Goal: Information Seeking & Learning: Learn about a topic

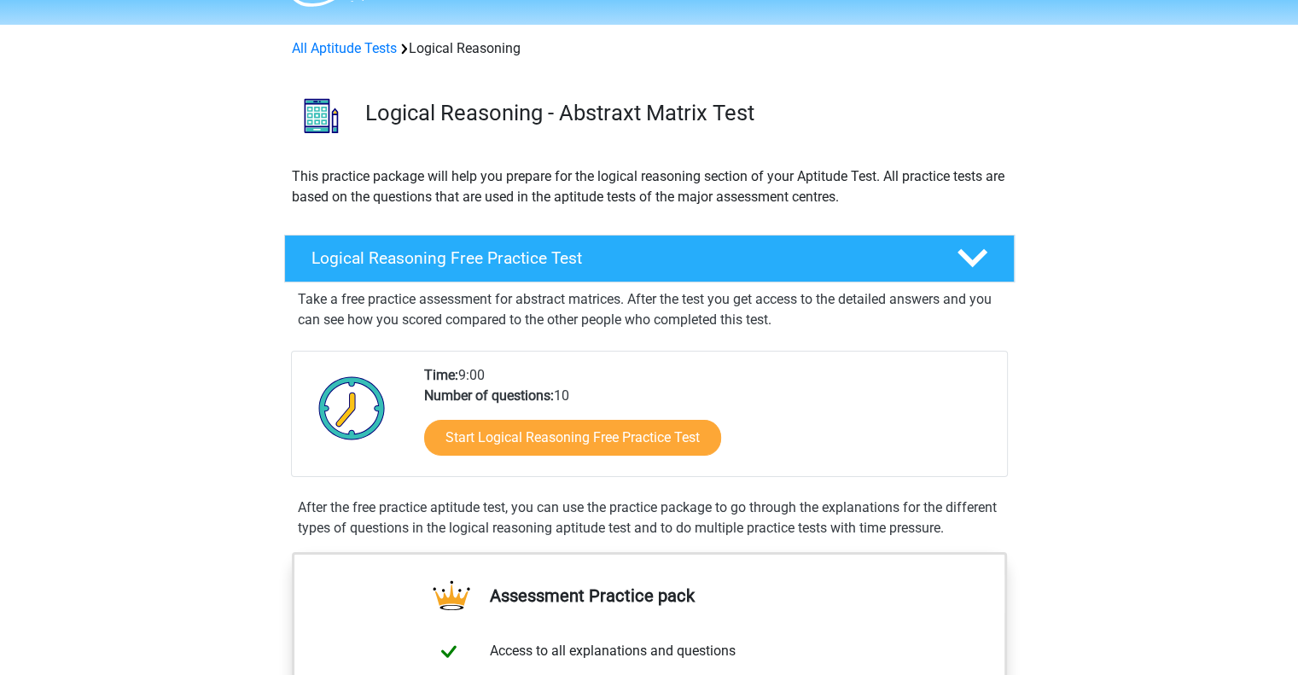
scroll to position [56, 0]
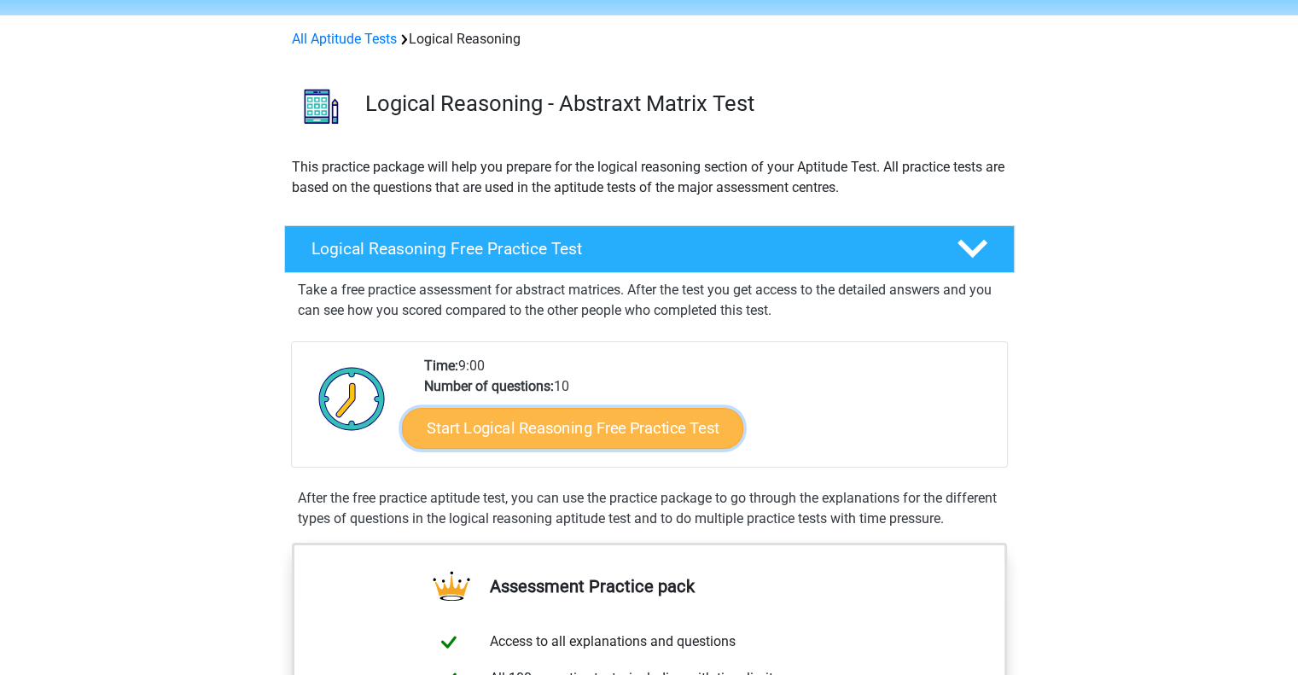
click at [602, 422] on link "Start Logical Reasoning Free Practice Test" at bounding box center [572, 427] width 341 height 41
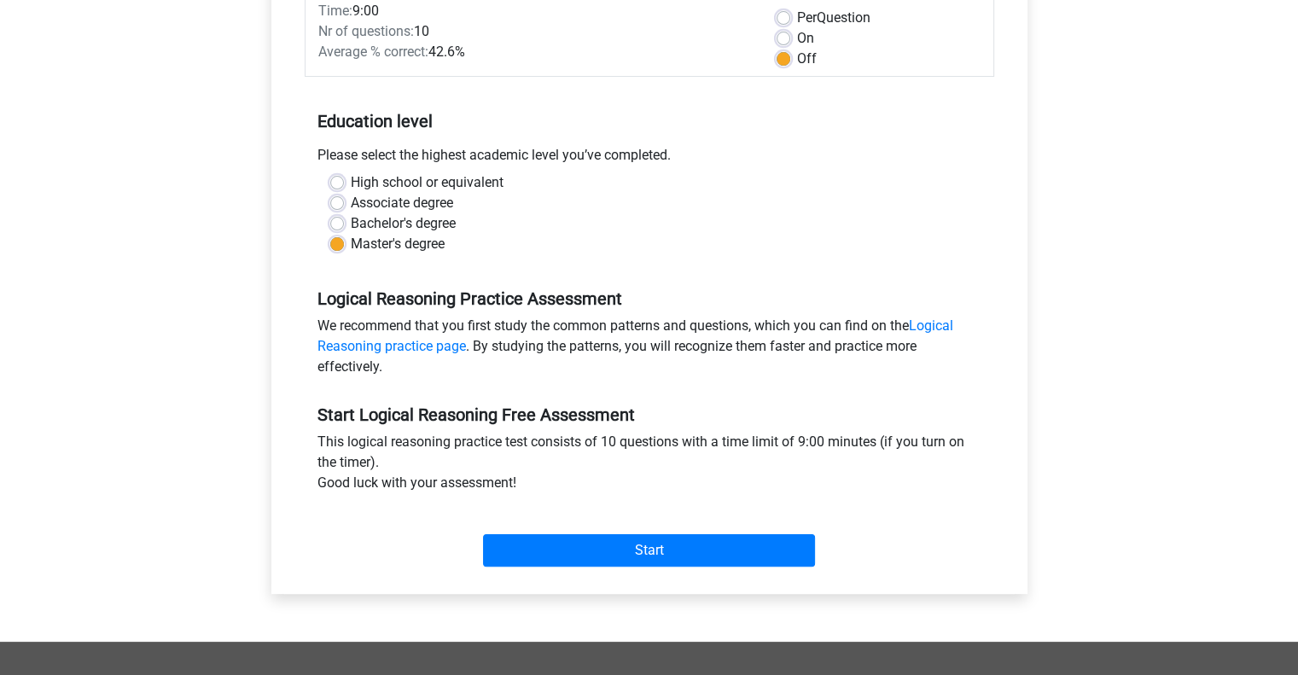
scroll to position [259, 0]
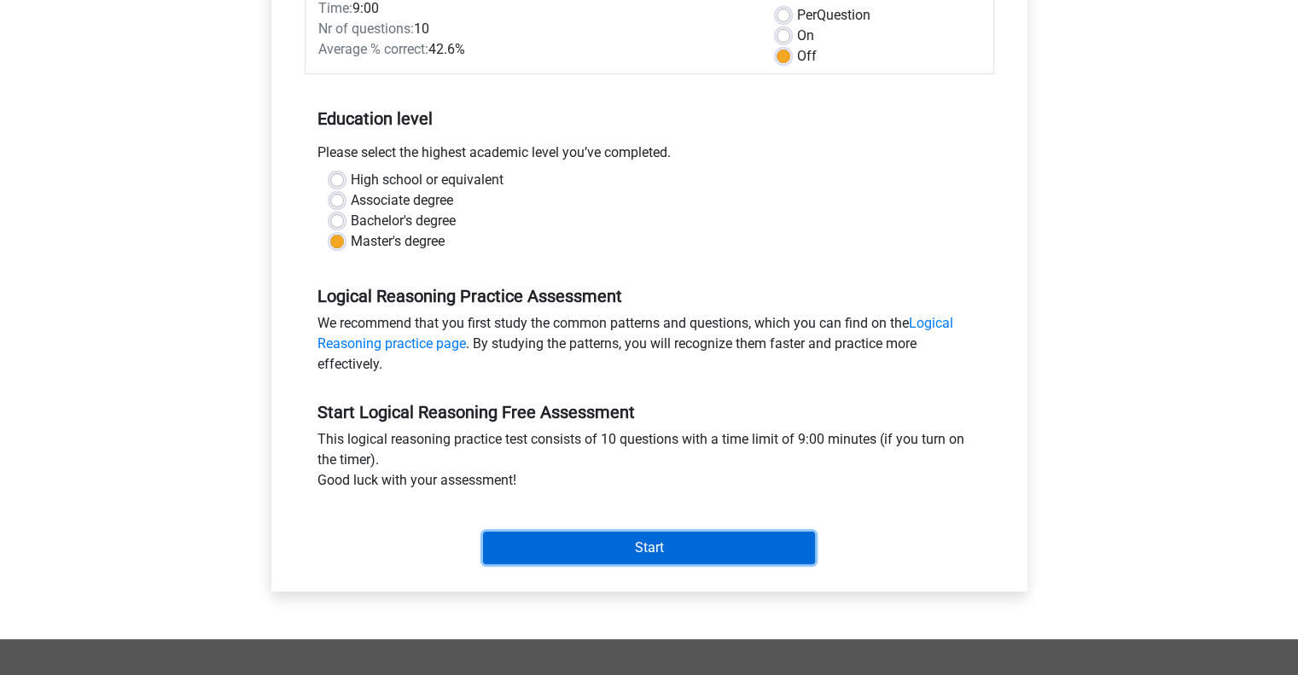
click at [639, 540] on input "Start" at bounding box center [649, 548] width 332 height 32
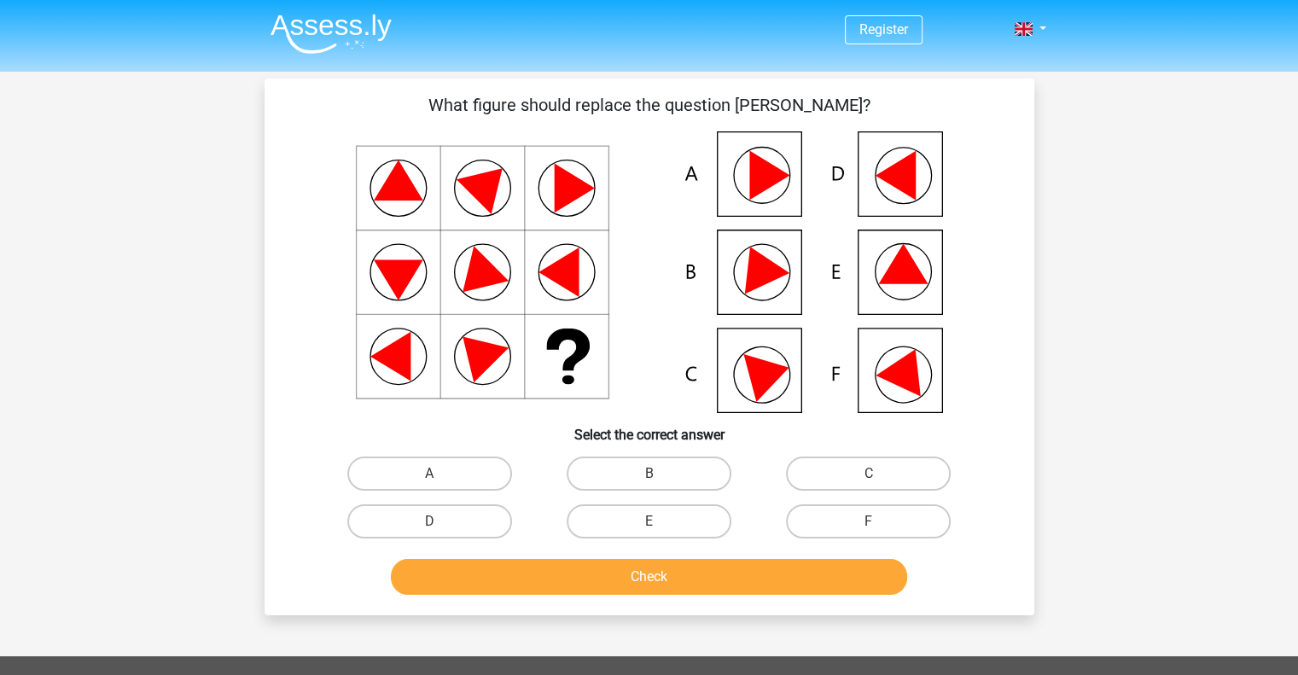
click at [654, 531] on input "E" at bounding box center [654, 527] width 11 height 11
radio input "true"
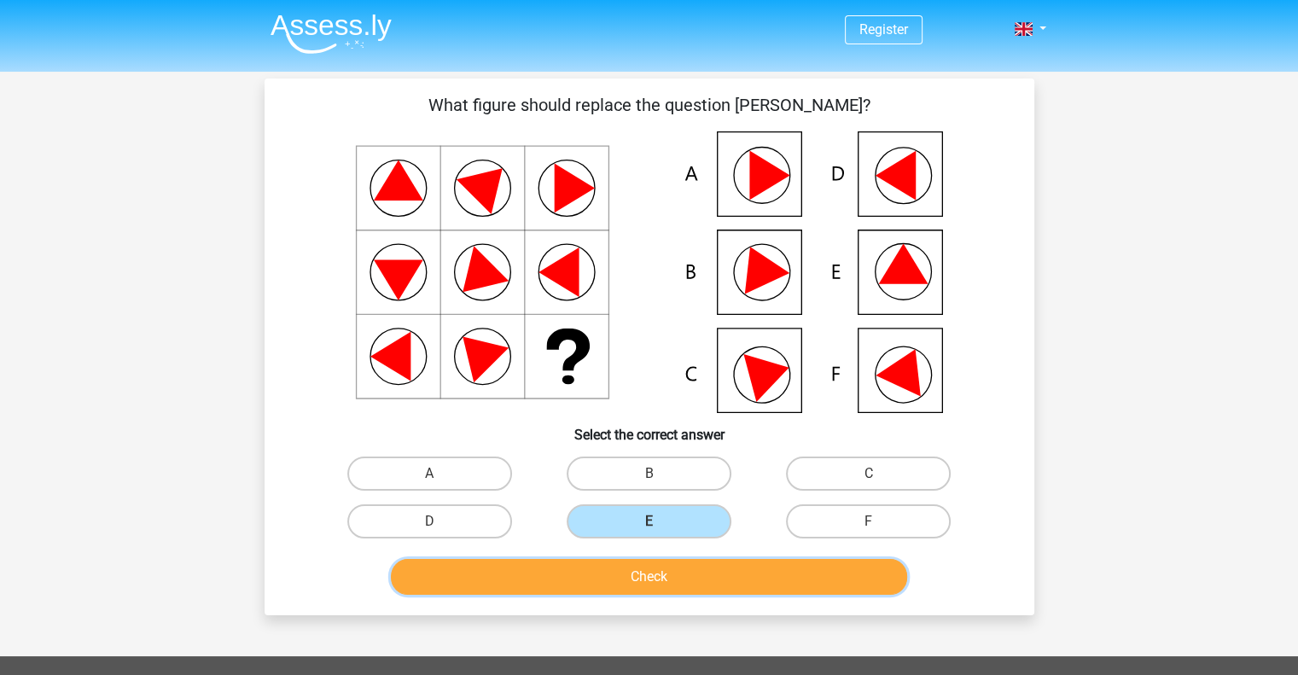
click at [654, 587] on button "Check" at bounding box center [649, 577] width 516 height 36
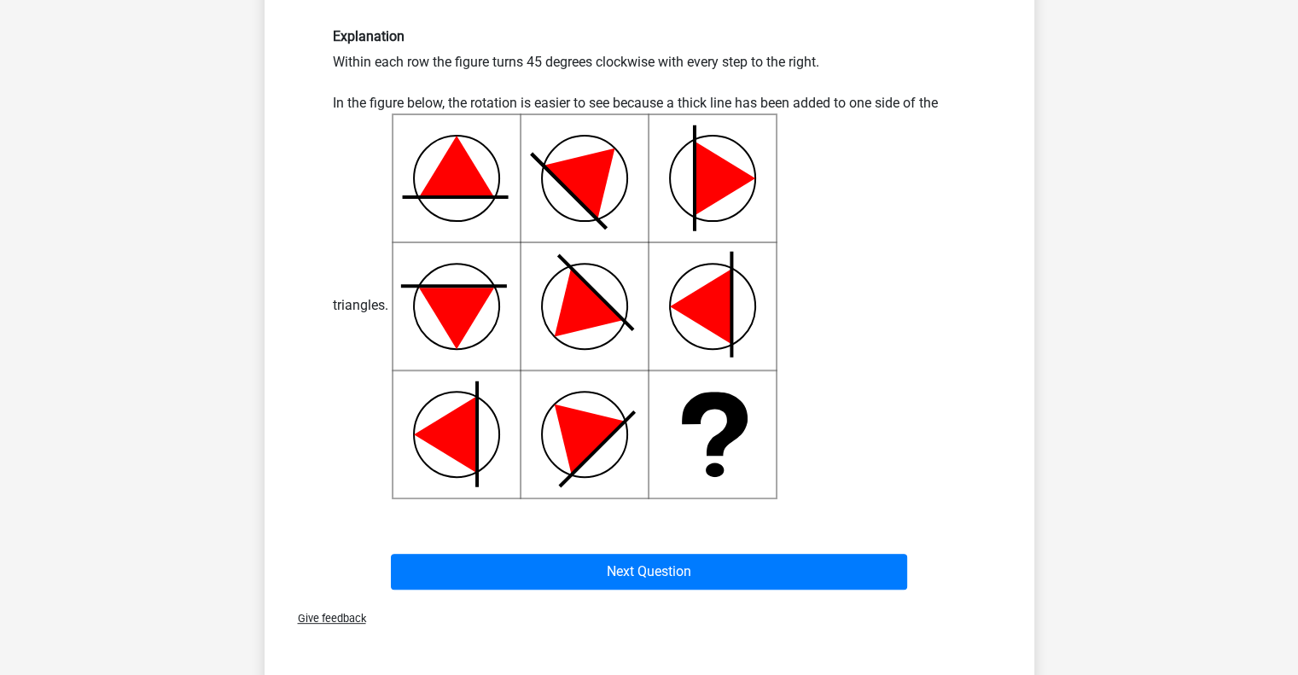
scroll to position [569, 0]
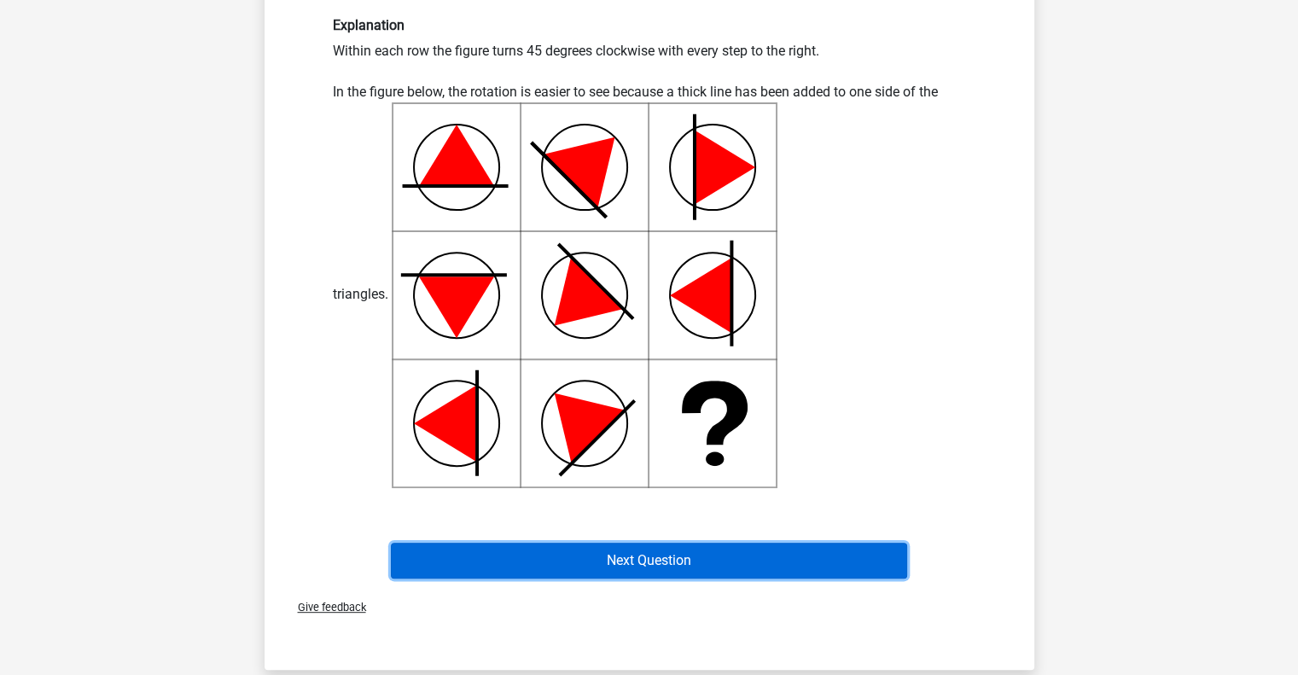
click at [642, 570] on button "Next Question" at bounding box center [649, 561] width 516 height 36
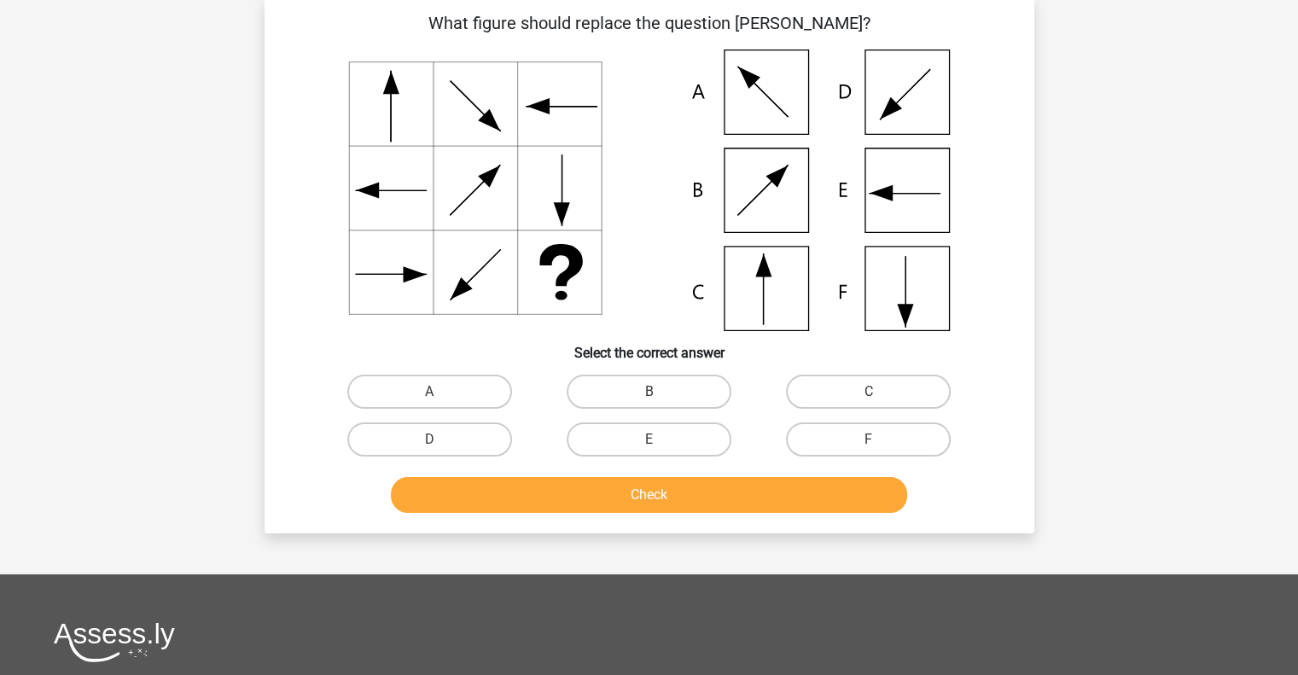
scroll to position [79, 0]
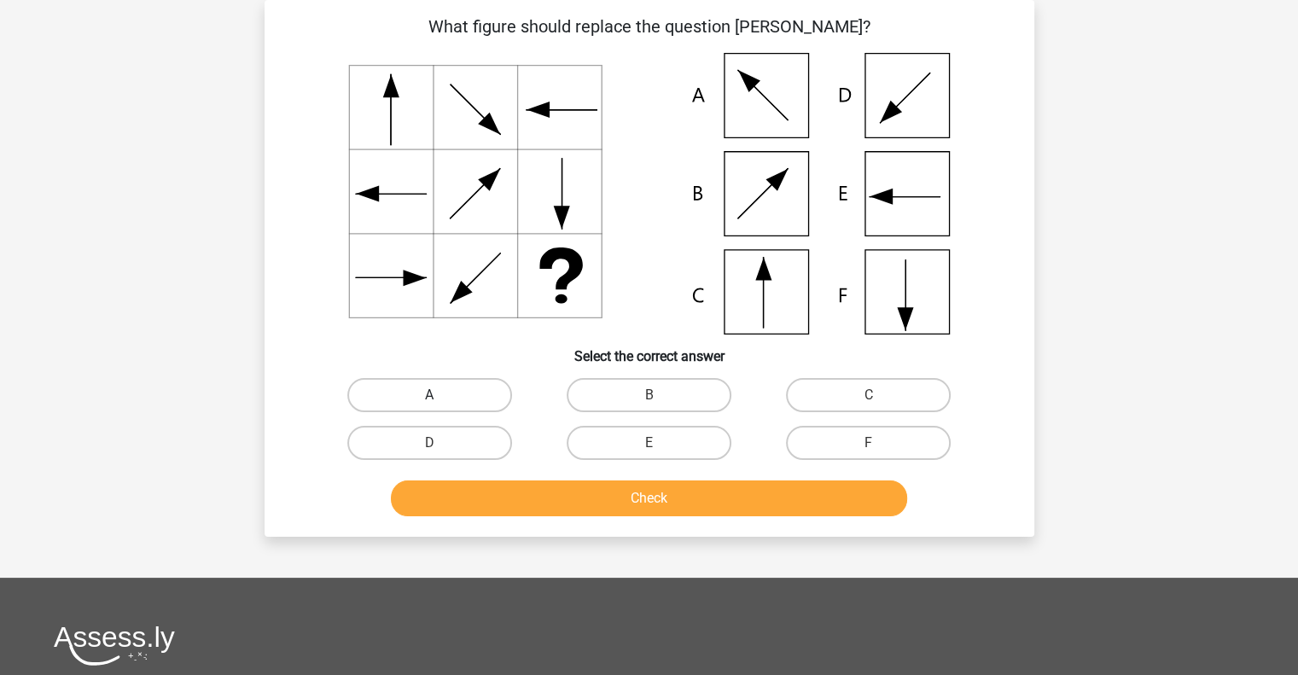
click at [466, 389] on label "A" at bounding box center [429, 395] width 165 height 34
click at [441, 395] on input "A" at bounding box center [434, 400] width 11 height 11
radio input "true"
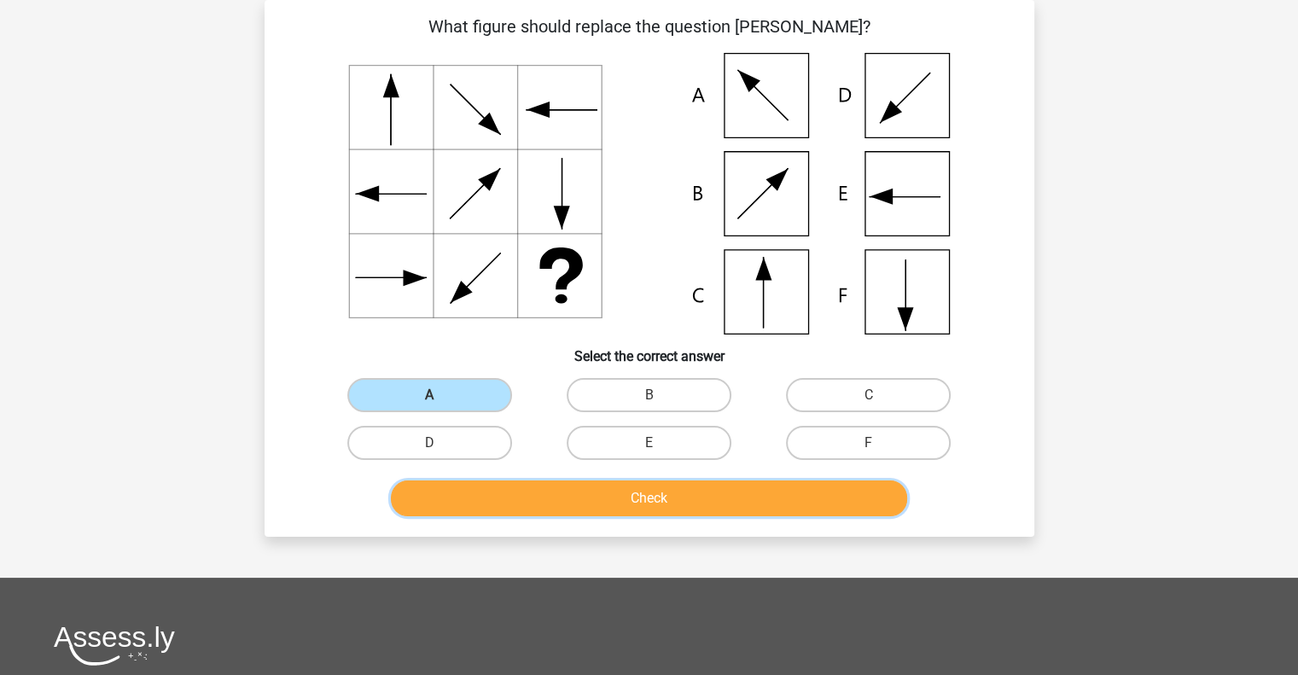
click at [644, 491] on button "Check" at bounding box center [649, 499] width 516 height 36
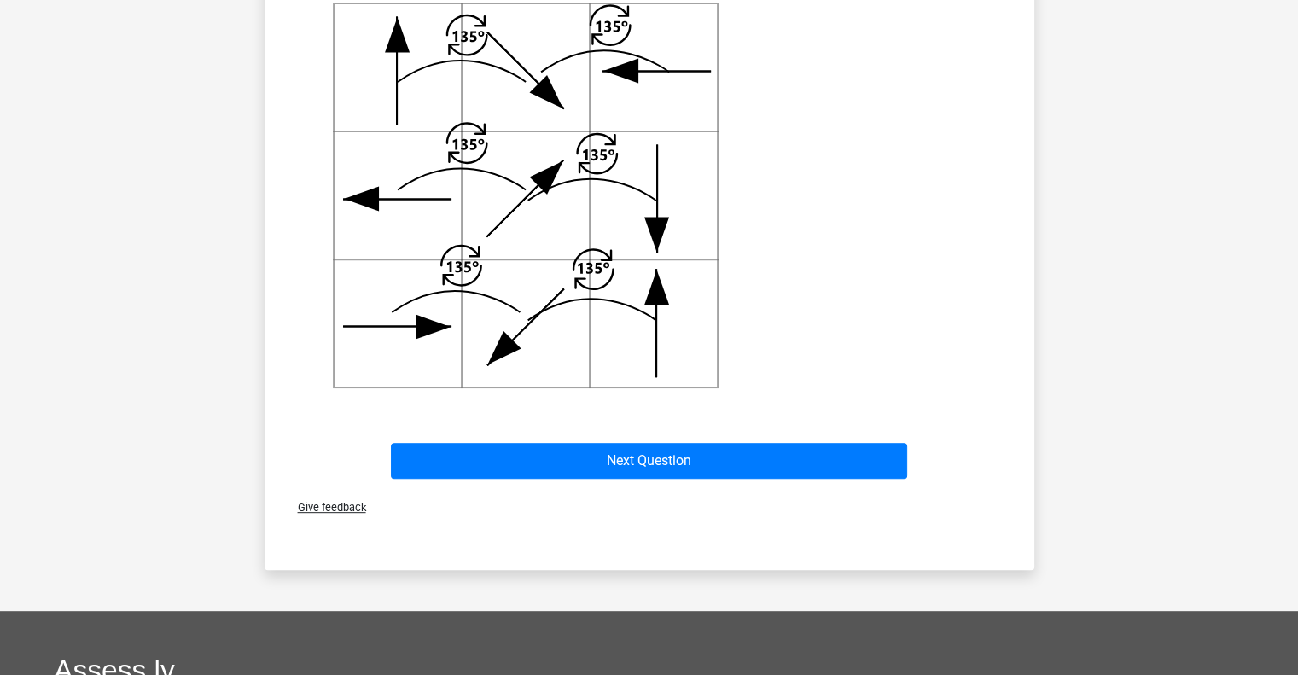
scroll to position [652, 0]
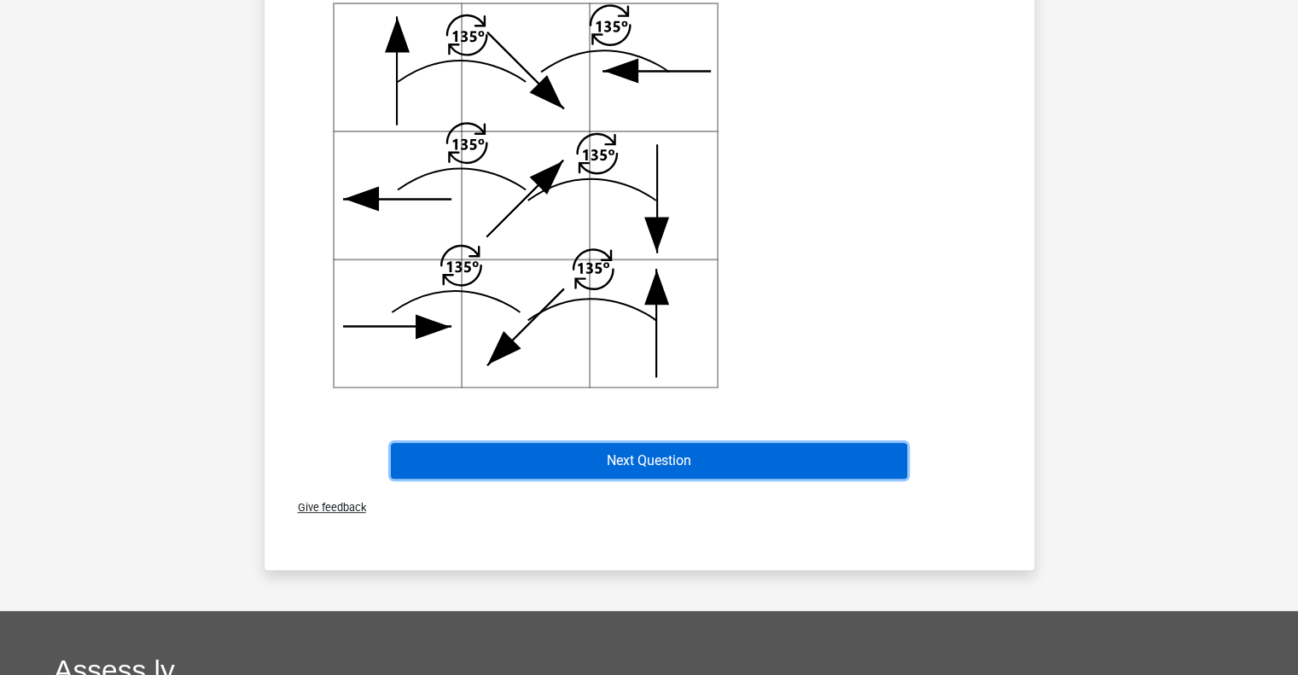
click at [668, 454] on button "Next Question" at bounding box center [649, 461] width 516 height 36
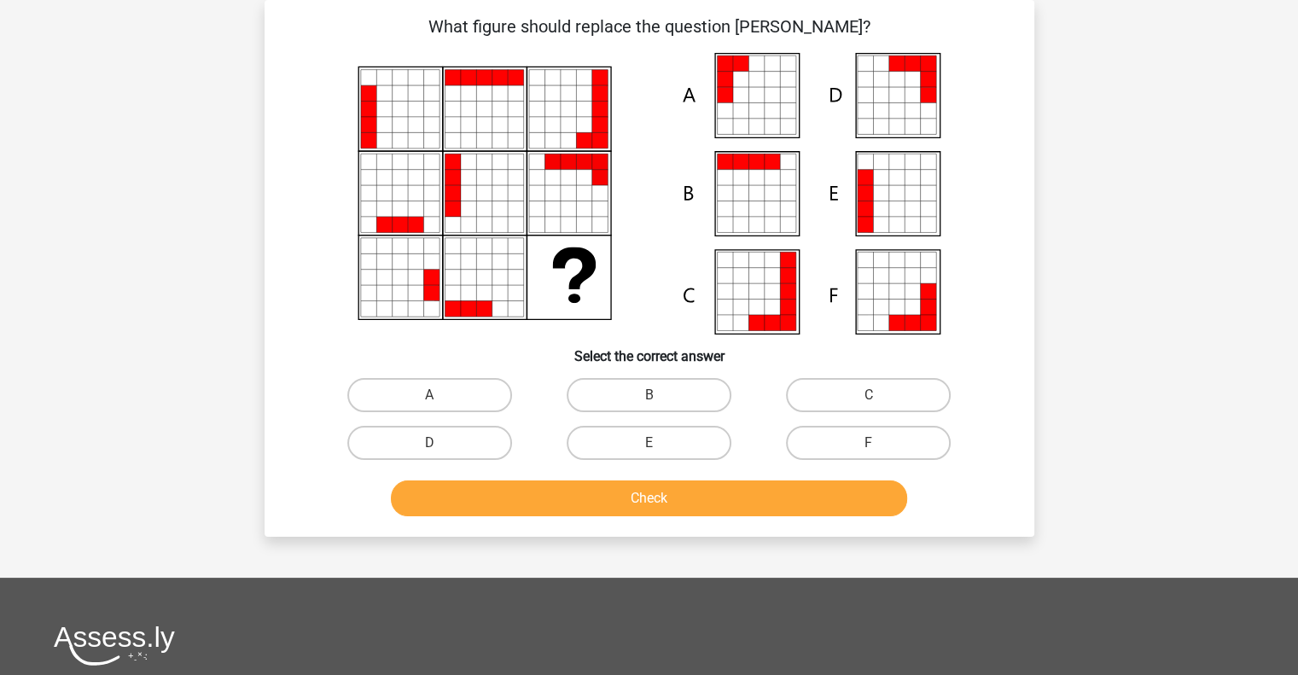
scroll to position [55, 0]
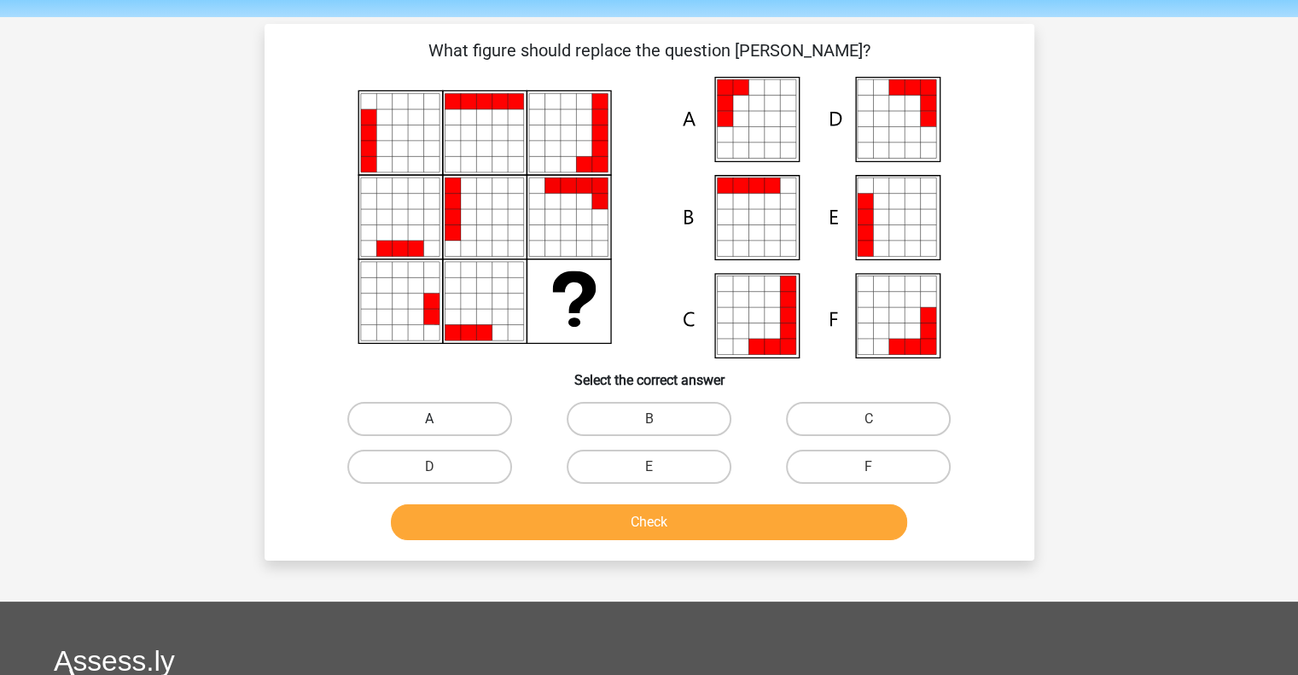
click at [429, 412] on label "A" at bounding box center [429, 419] width 165 height 34
click at [429, 419] on input "A" at bounding box center [434, 424] width 11 height 11
radio input "true"
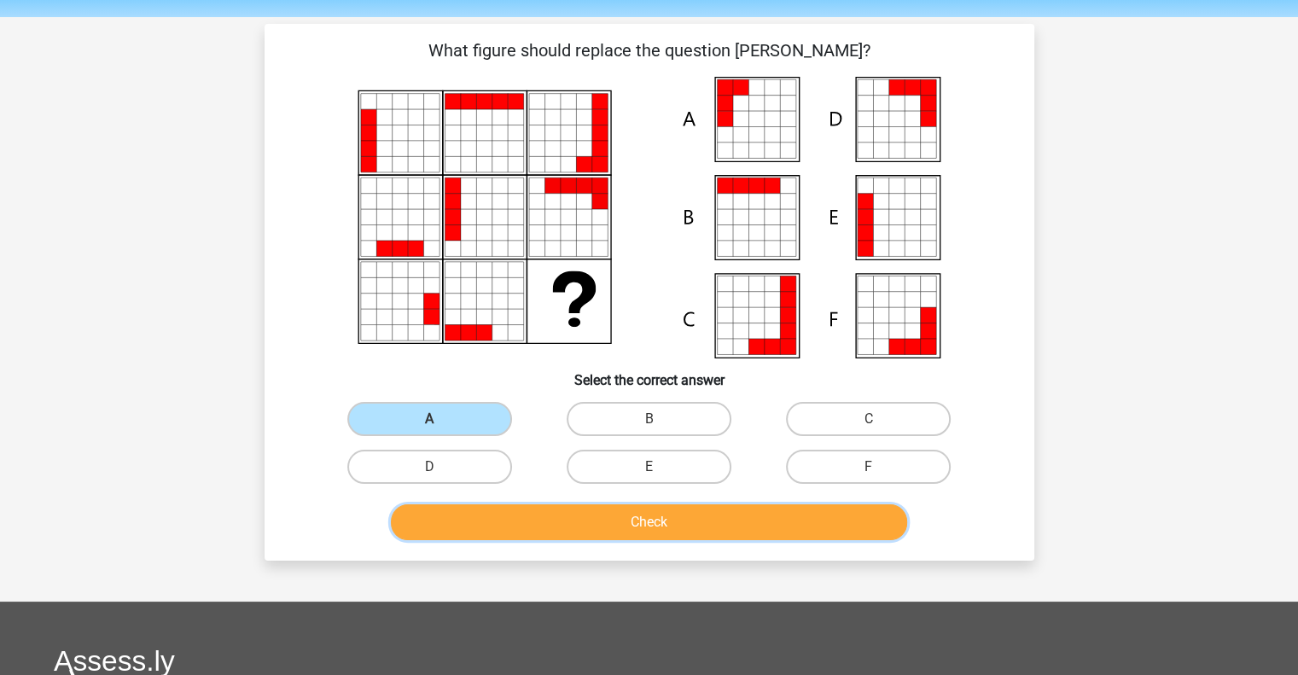
click at [643, 515] on button "Check" at bounding box center [649, 523] width 516 height 36
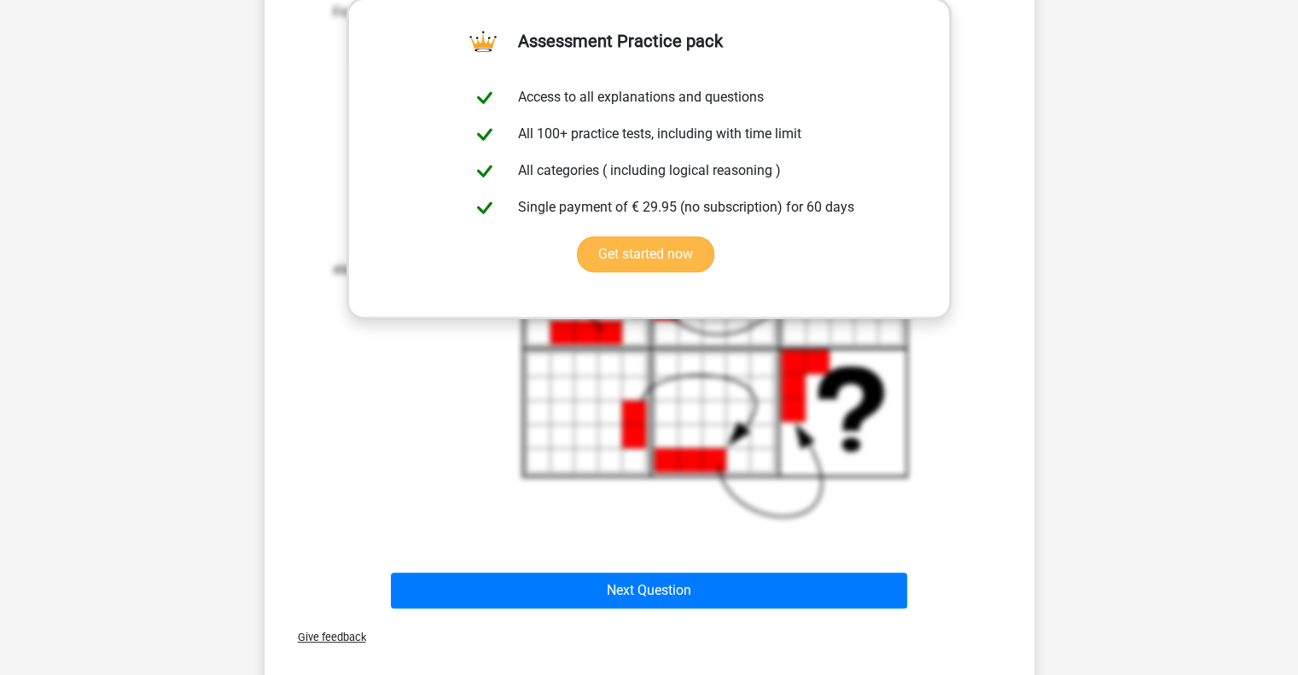
scroll to position [630, 0]
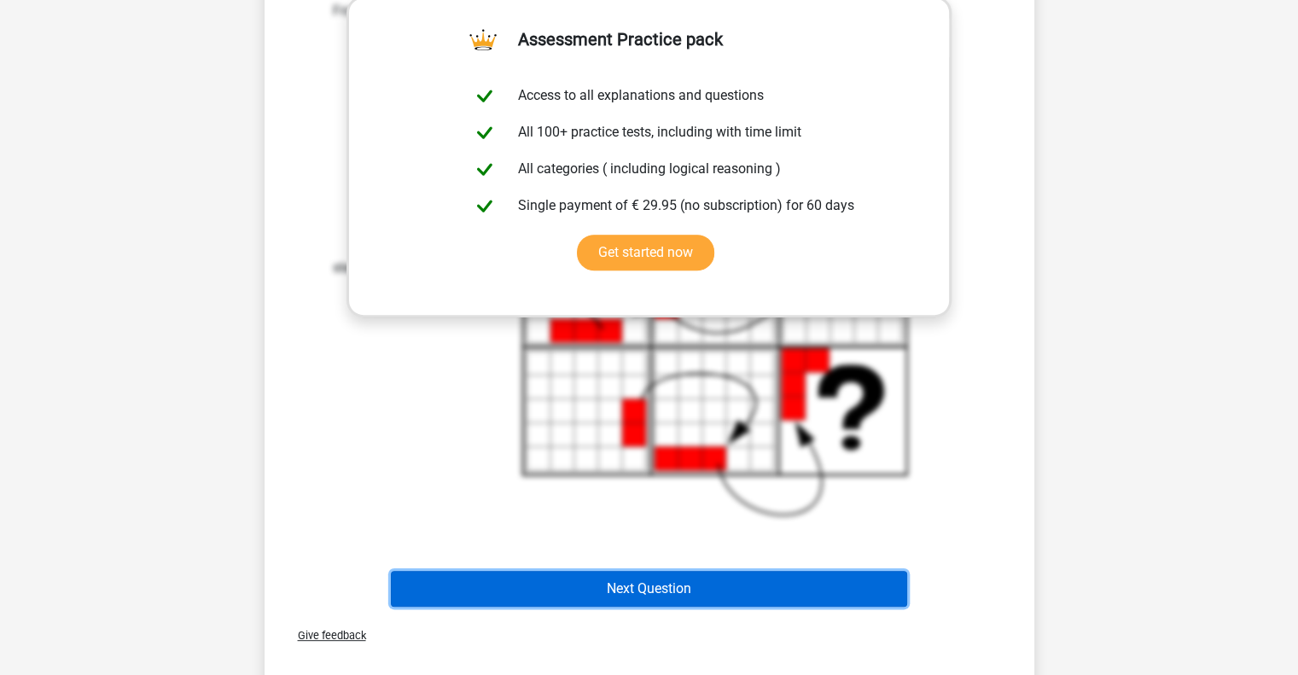
click at [653, 581] on button "Next Question" at bounding box center [649, 589] width 516 height 36
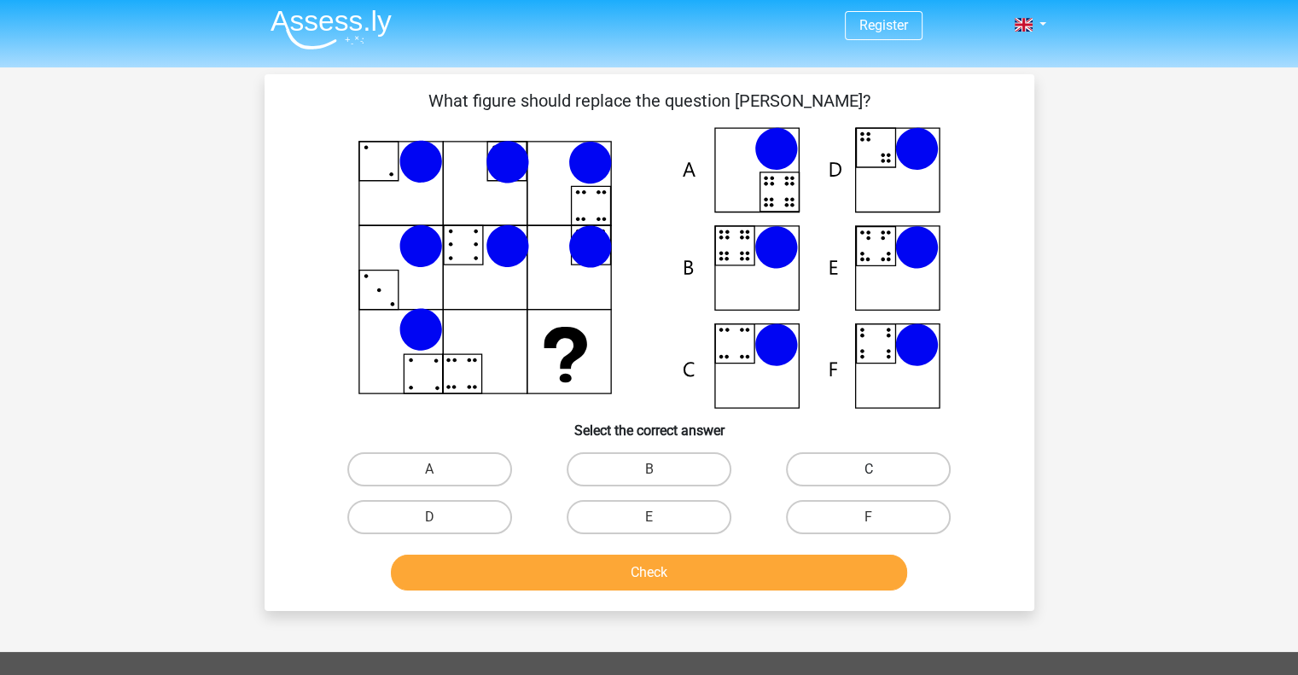
scroll to position [3, 0]
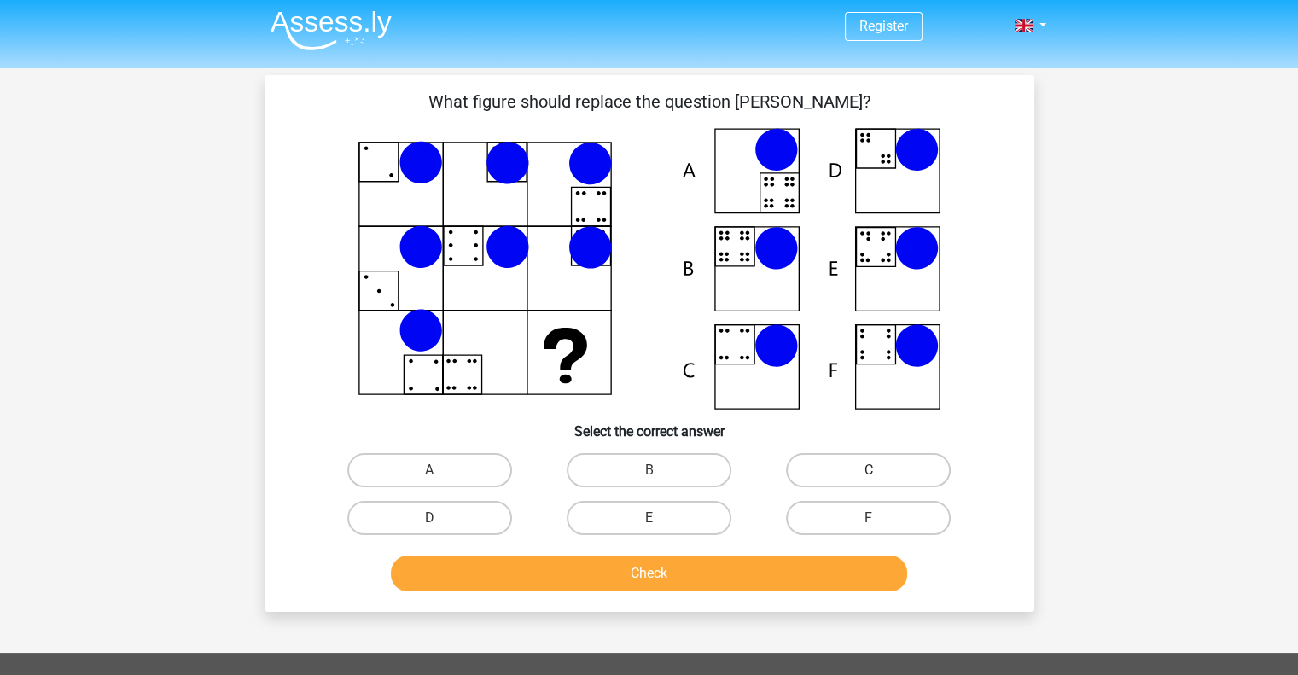
click at [847, 470] on label "C" at bounding box center [868, 470] width 165 height 34
click at [869, 470] on input "C" at bounding box center [874, 475] width 11 height 11
radio input "true"
click at [647, 573] on button "Check" at bounding box center [649, 574] width 516 height 36
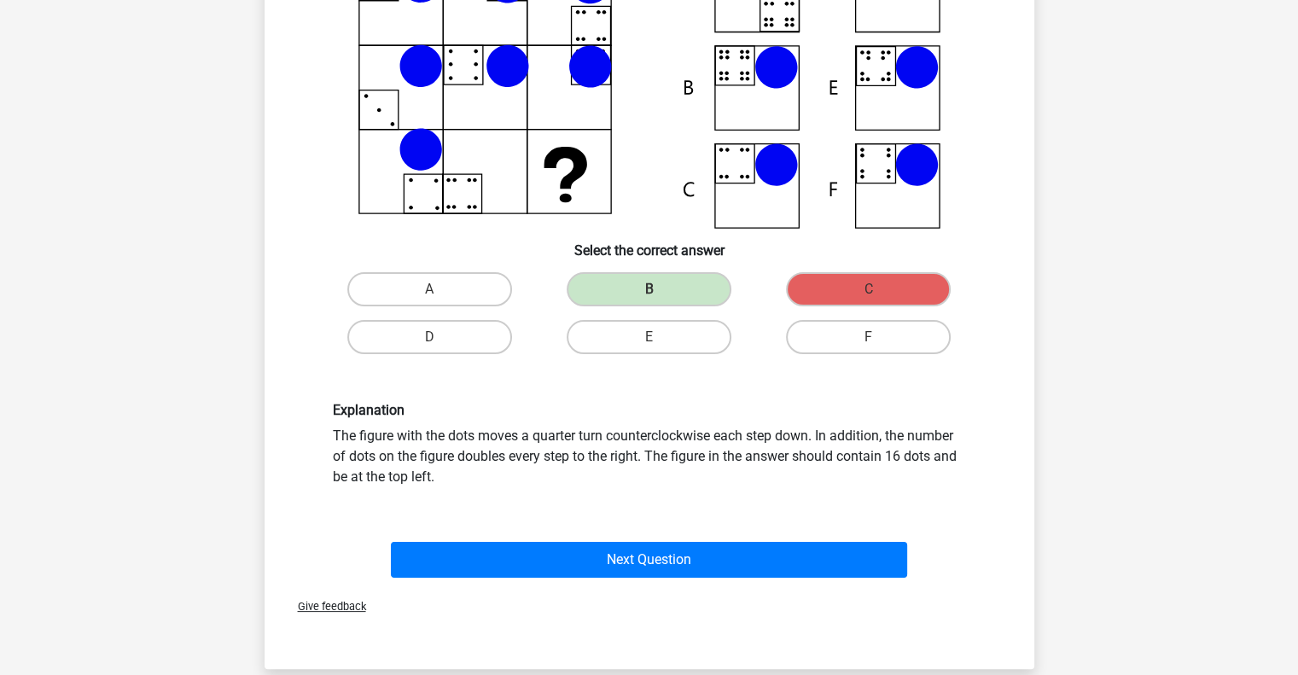
scroll to position [191, 0]
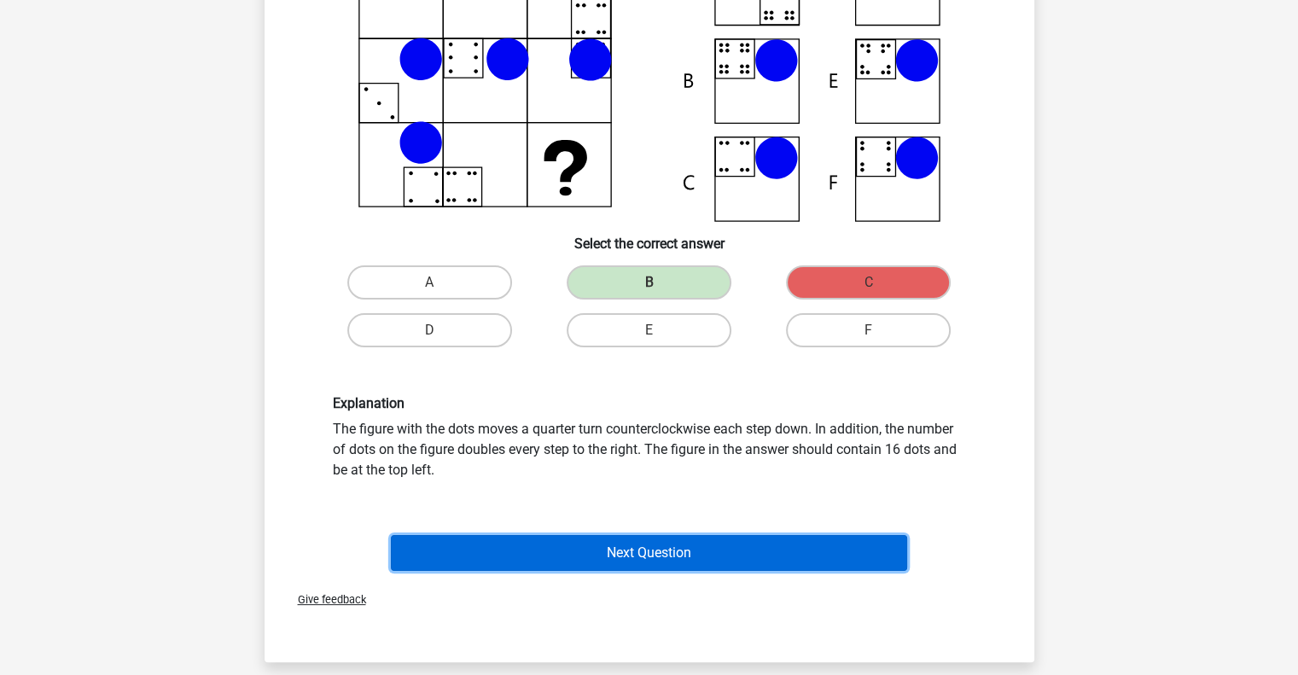
click at [642, 555] on button "Next Question" at bounding box center [649, 553] width 516 height 36
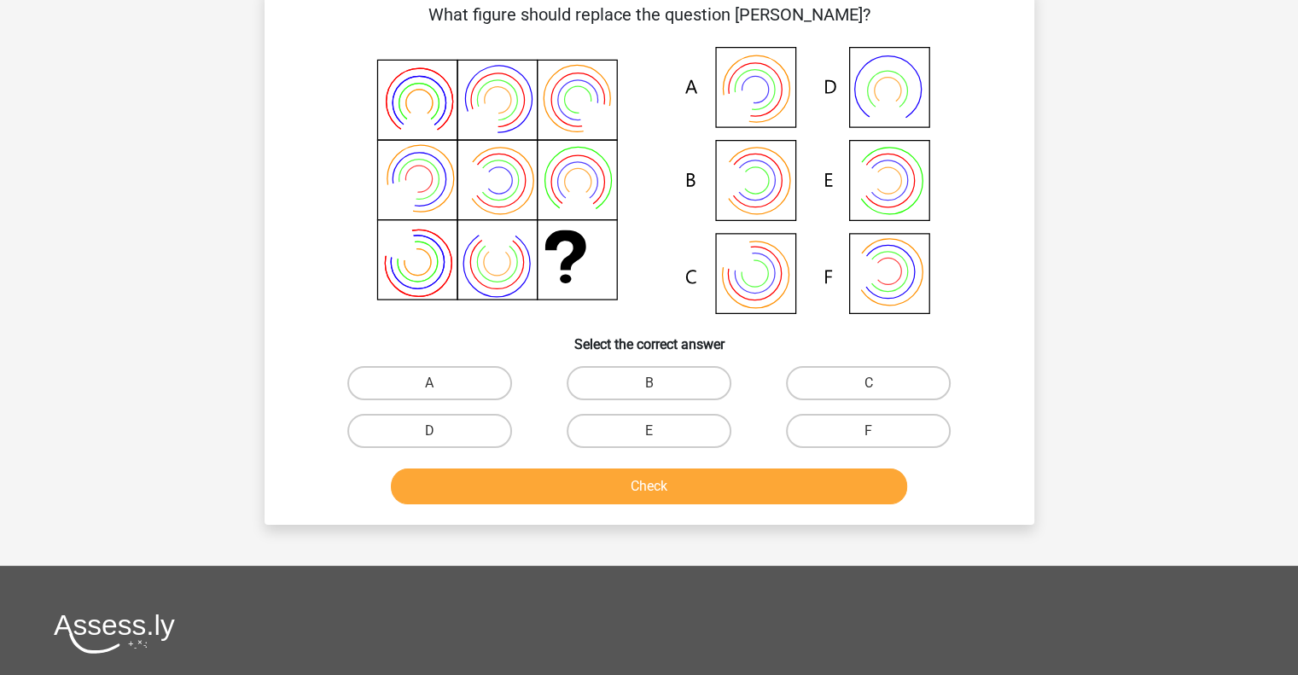
scroll to position [79, 0]
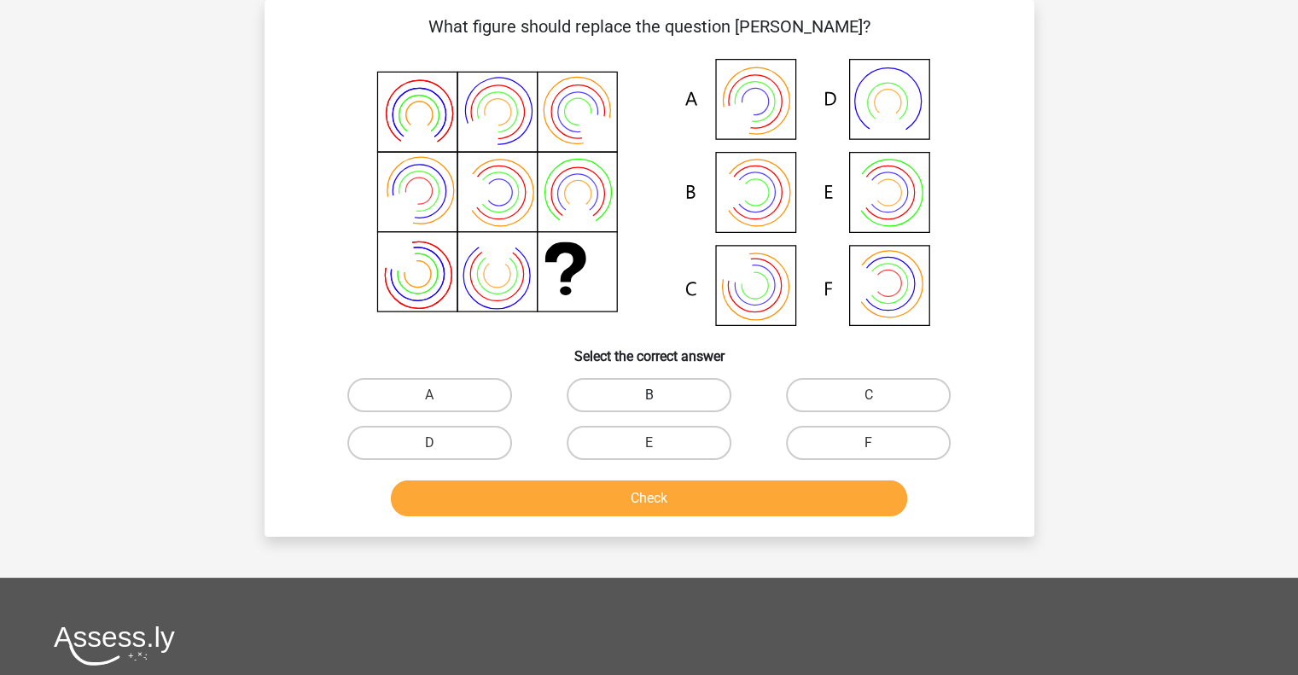
click at [670, 401] on label "B" at bounding box center [649, 395] width 165 height 34
click at [660, 401] on input "B" at bounding box center [654, 400] width 11 height 11
radio input "true"
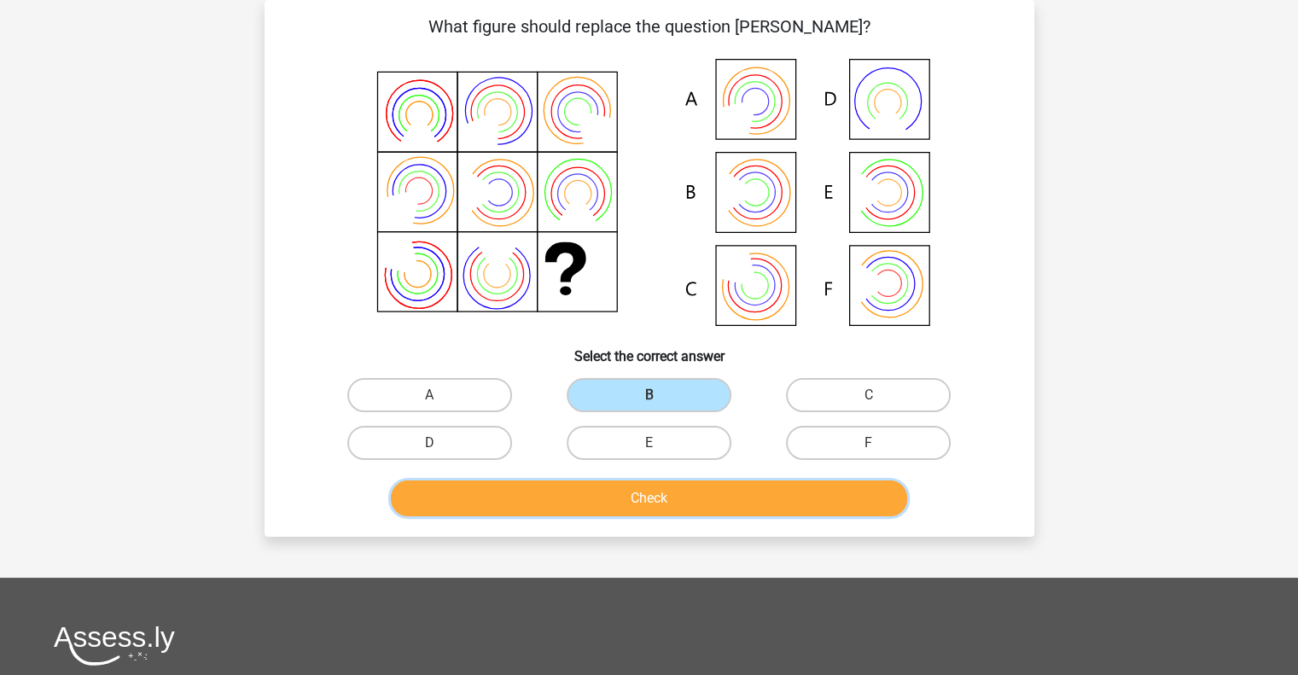
click at [801, 489] on button "Check" at bounding box center [649, 499] width 516 height 36
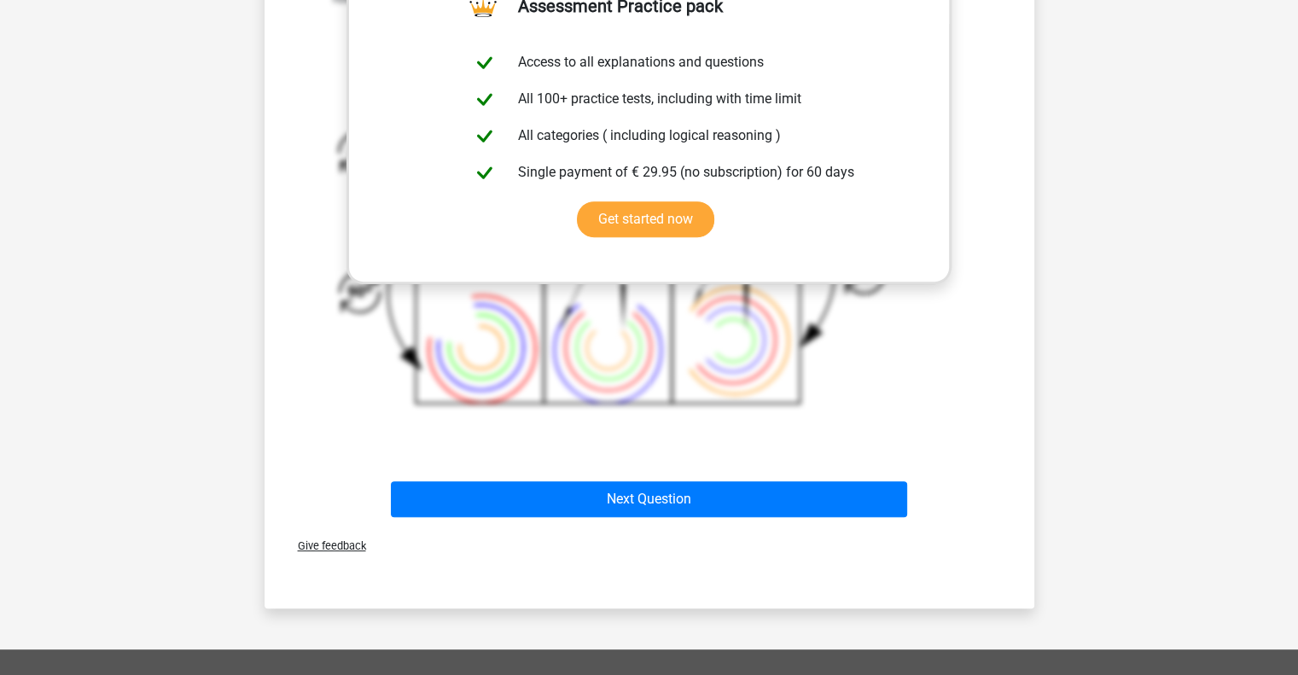
scroll to position [664, 0]
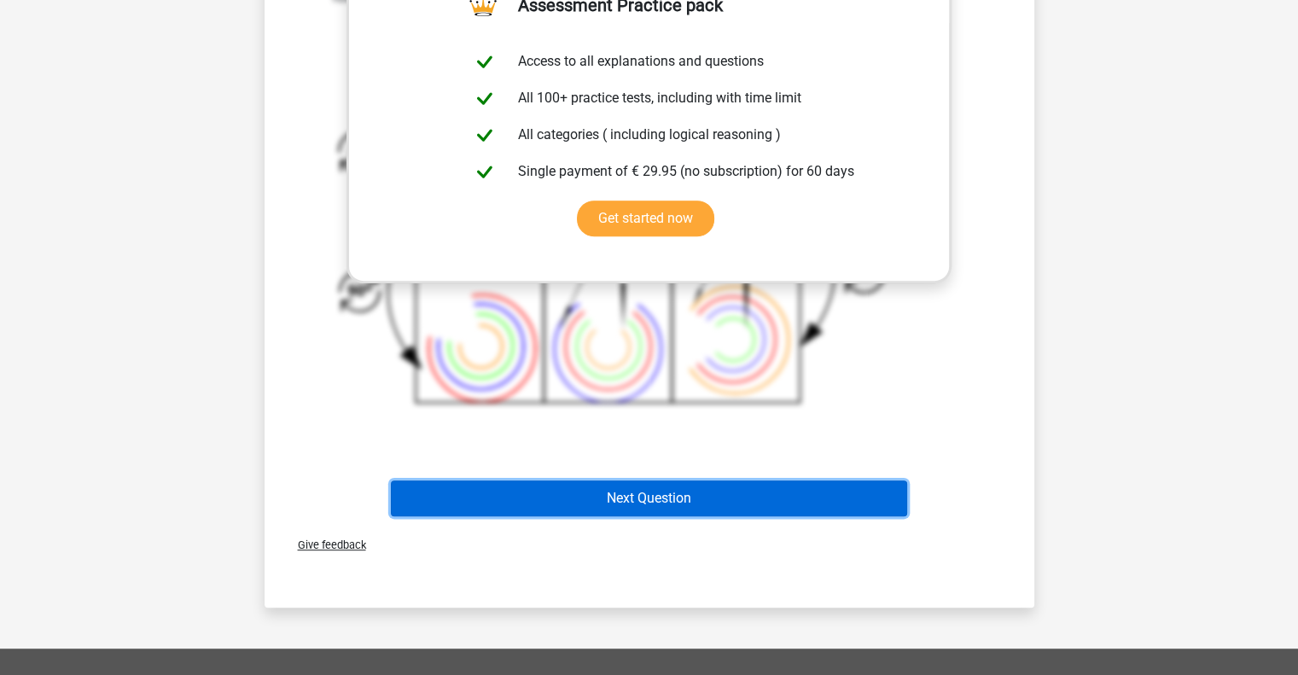
click at [647, 490] on button "Next Question" at bounding box center [649, 499] width 516 height 36
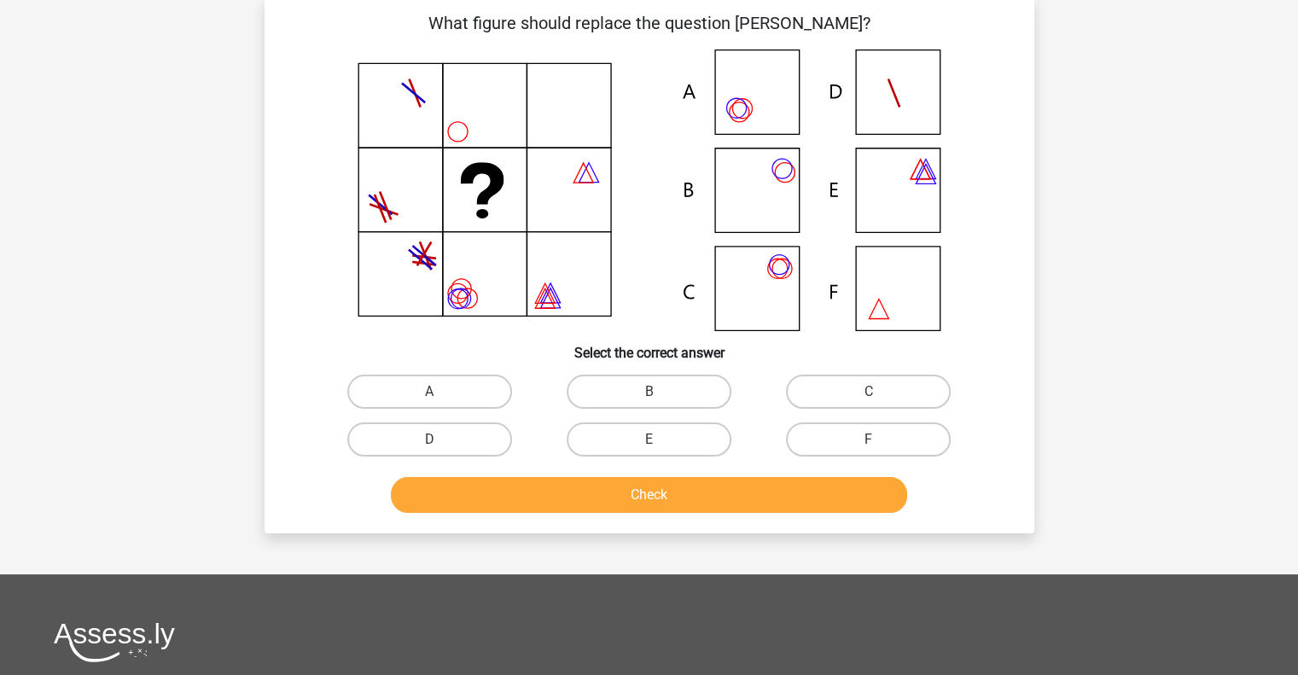
scroll to position [79, 0]
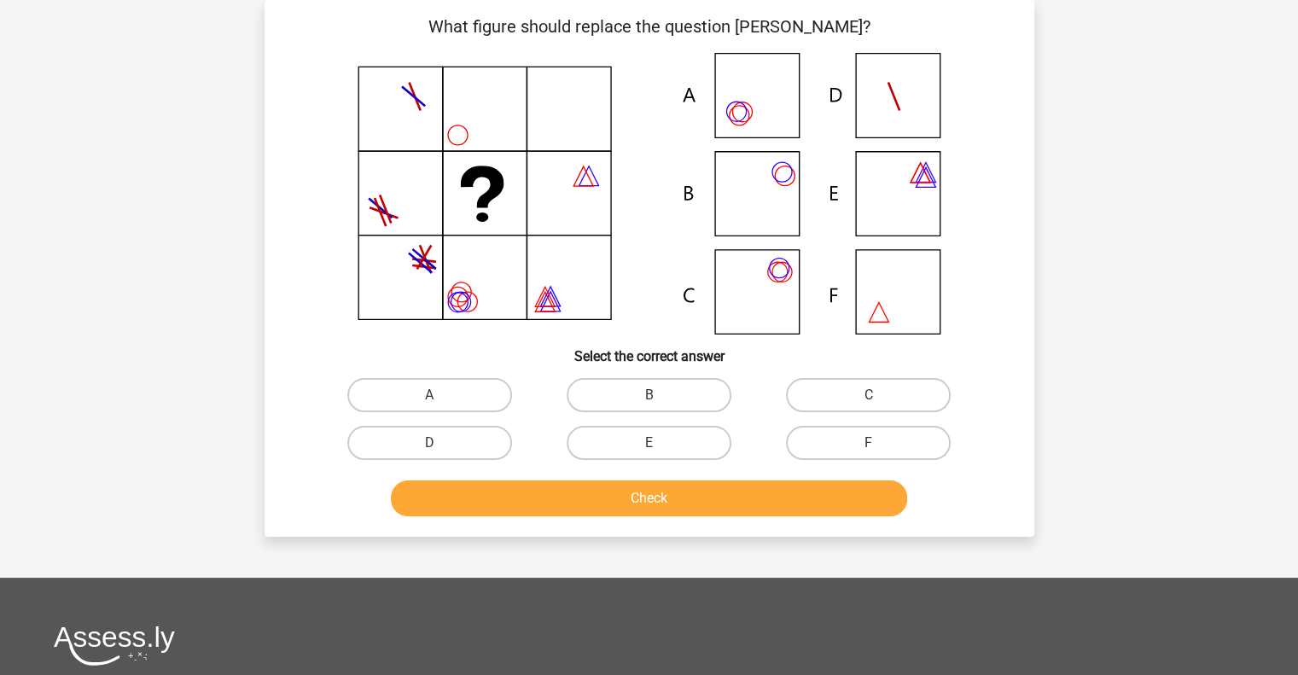
click at [441, 396] on input "A" at bounding box center [434, 400] width 11 height 11
radio input "true"
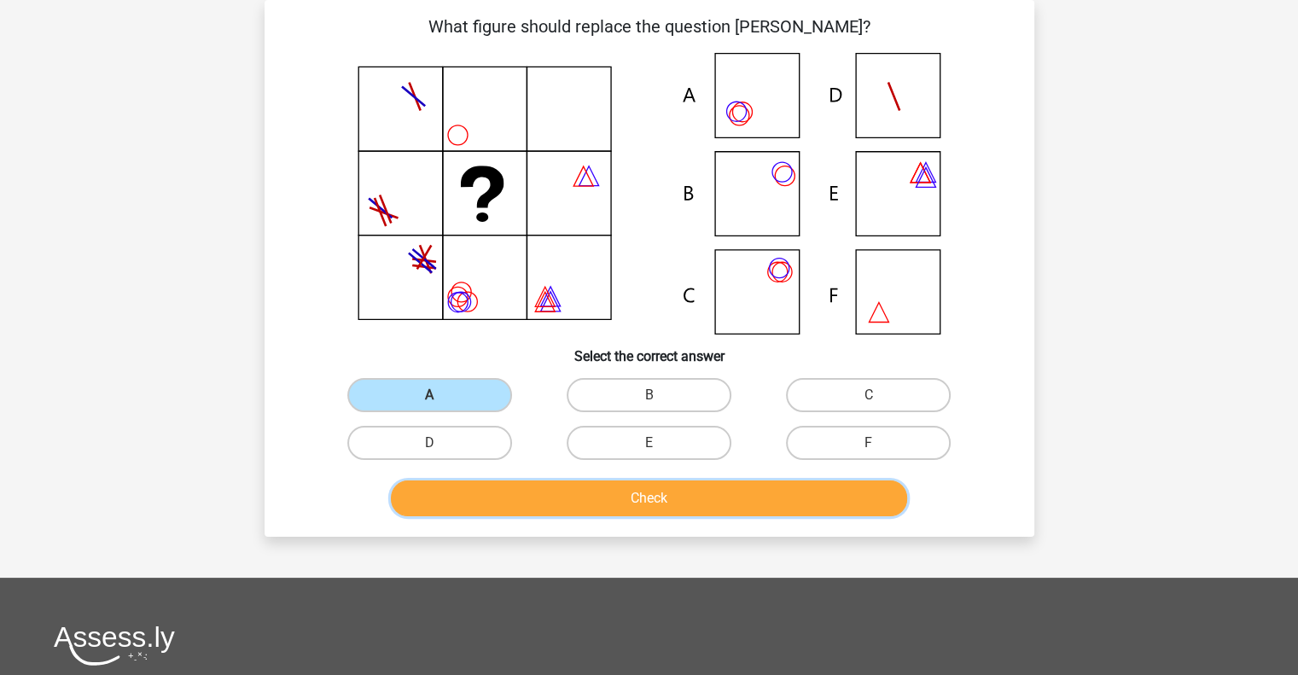
click at [642, 505] on button "Check" at bounding box center [649, 499] width 516 height 36
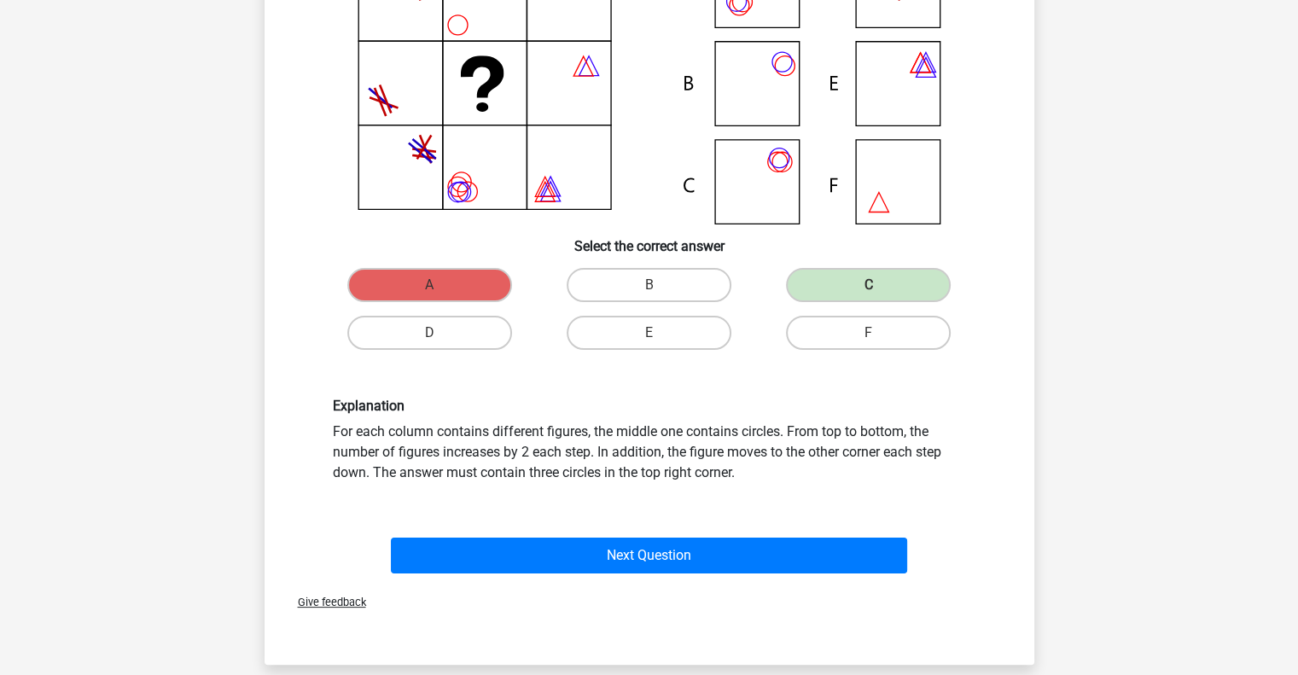
scroll to position [216, 0]
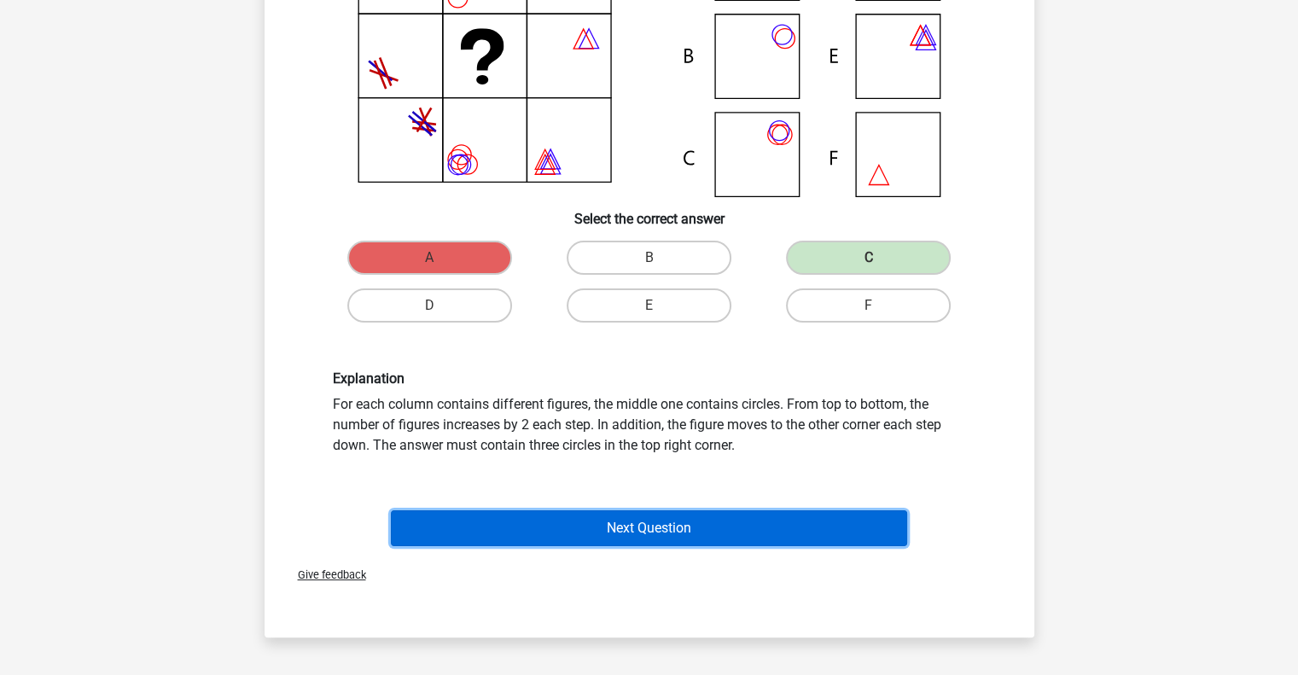
click at [642, 526] on button "Next Question" at bounding box center [649, 529] width 516 height 36
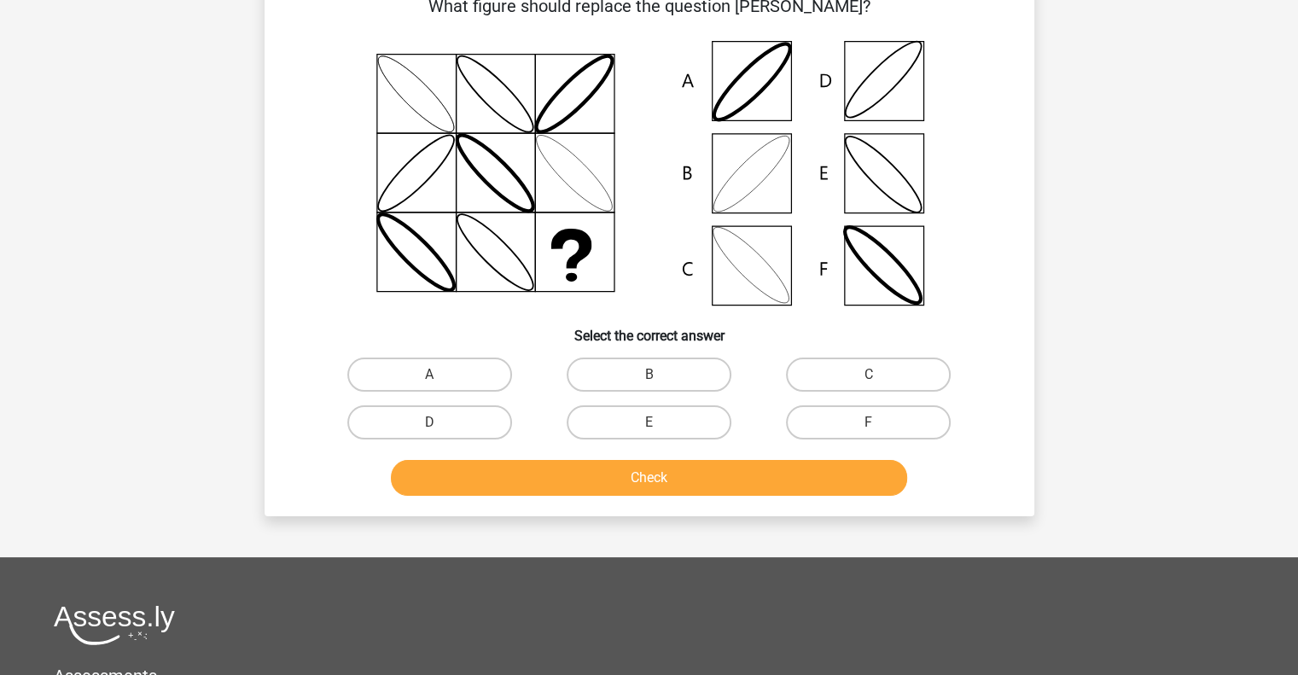
scroll to position [79, 0]
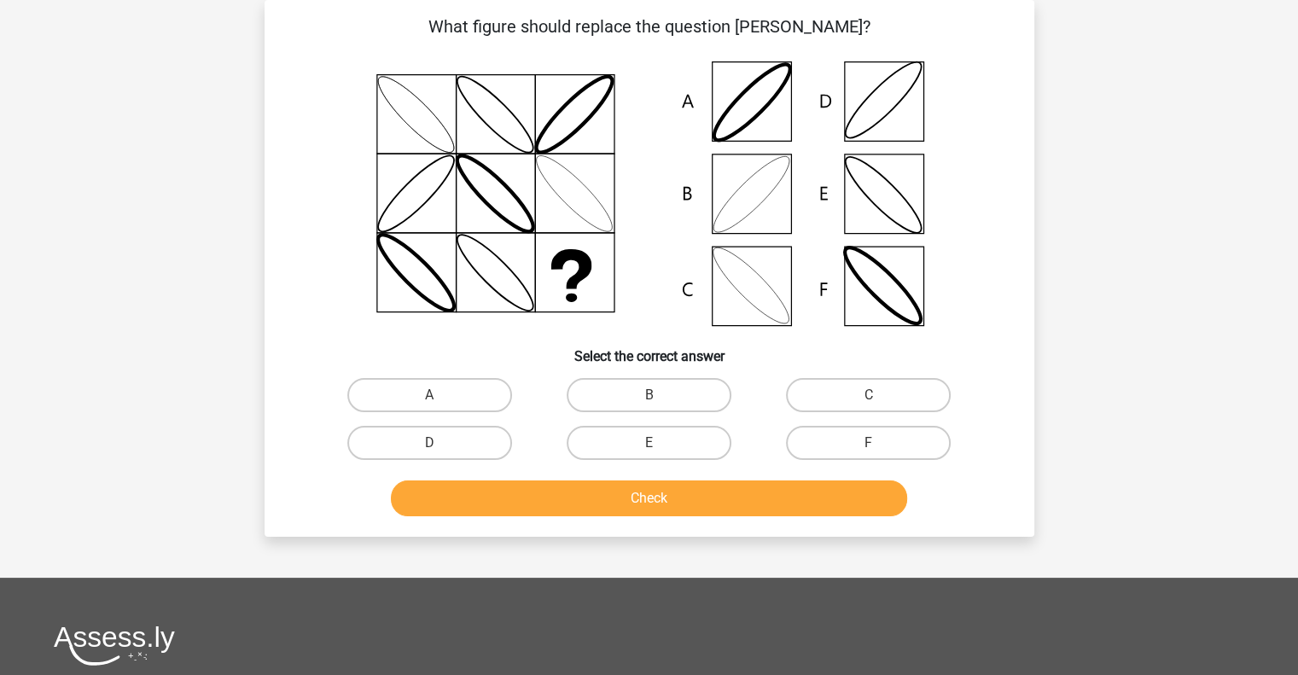
click at [762, 184] on icon at bounding box center [650, 194] width 688 height 282
click at [635, 400] on label "B" at bounding box center [649, 395] width 165 height 34
click at [649, 400] on input "B" at bounding box center [654, 400] width 11 height 11
radio input "true"
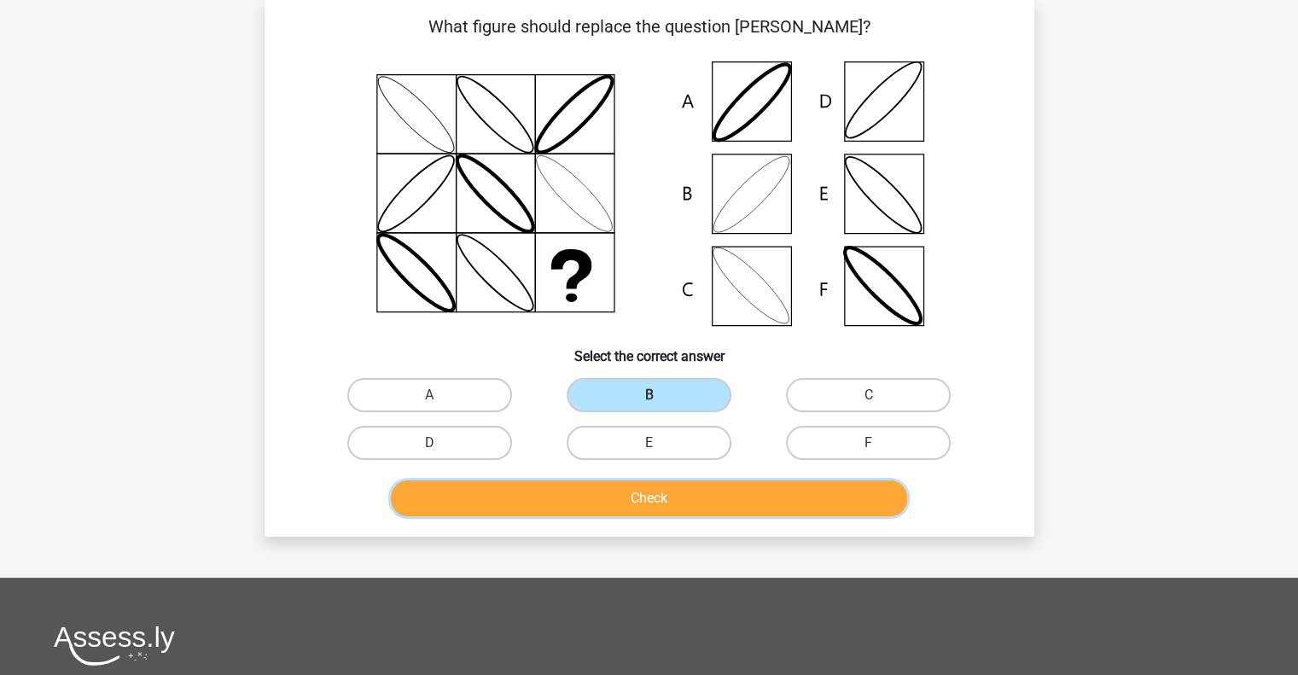
click at [633, 496] on button "Check" at bounding box center [649, 499] width 516 height 36
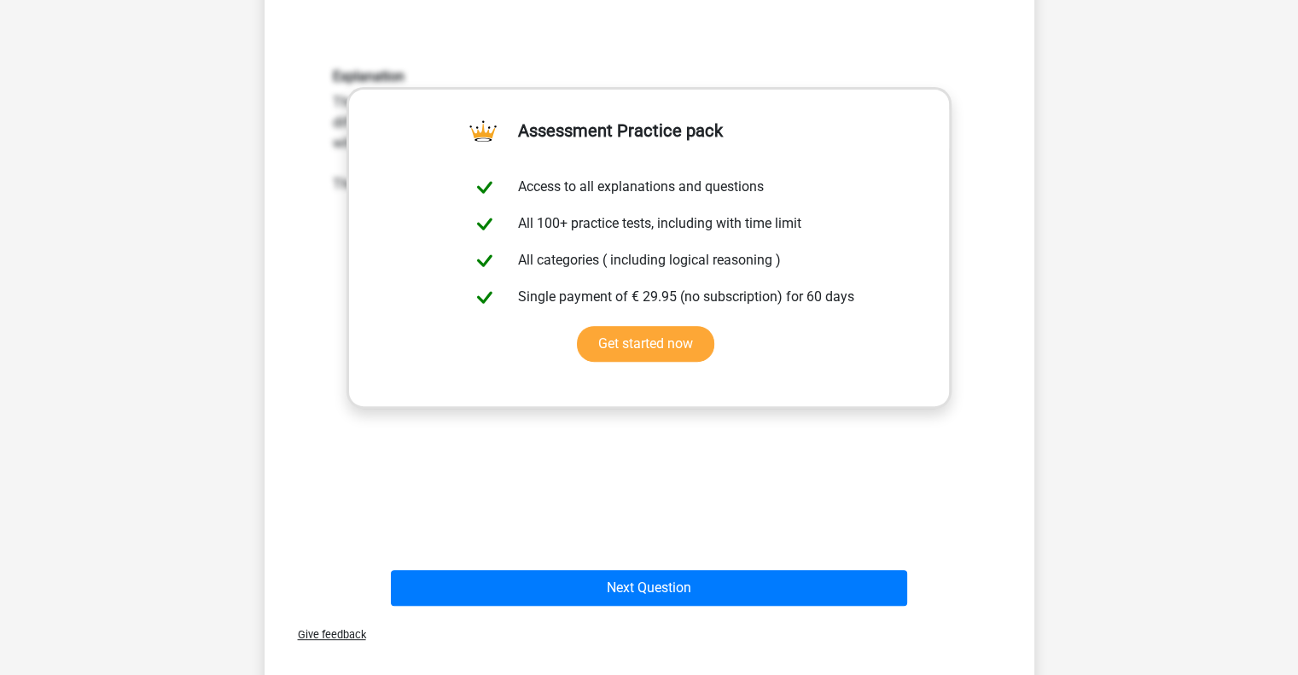
scroll to position [540, 0]
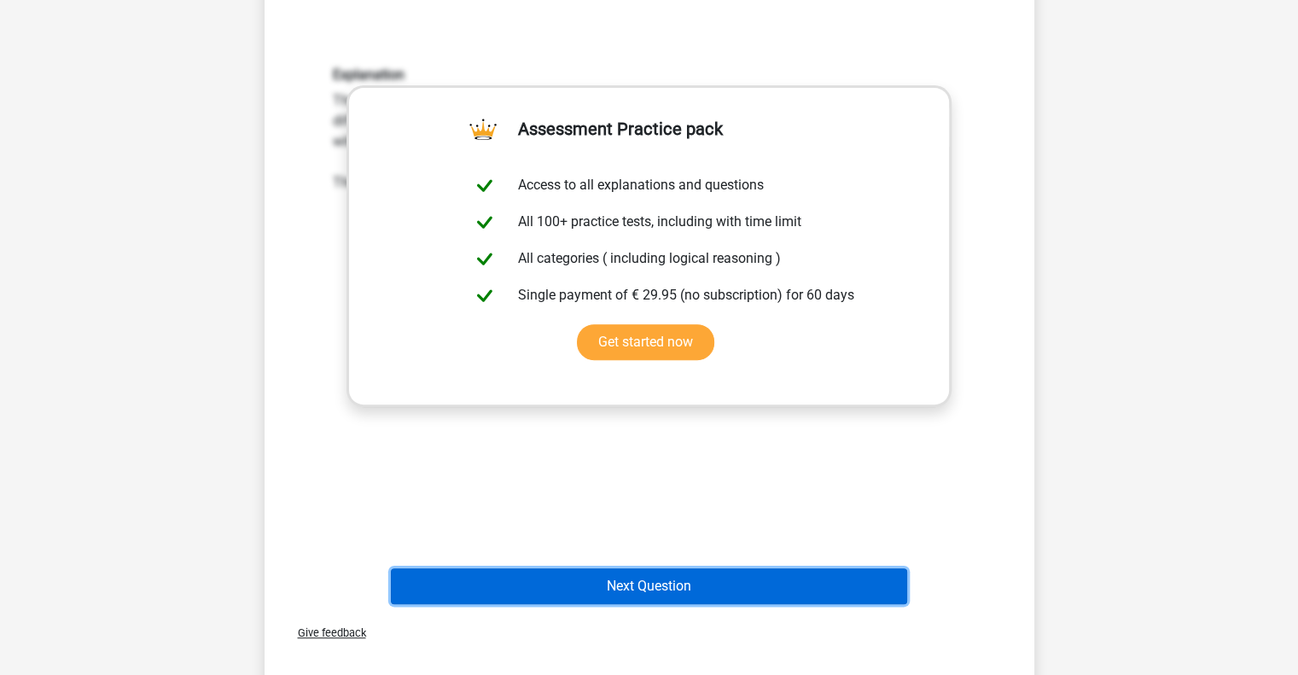
click at [631, 573] on button "Next Question" at bounding box center [649, 587] width 516 height 36
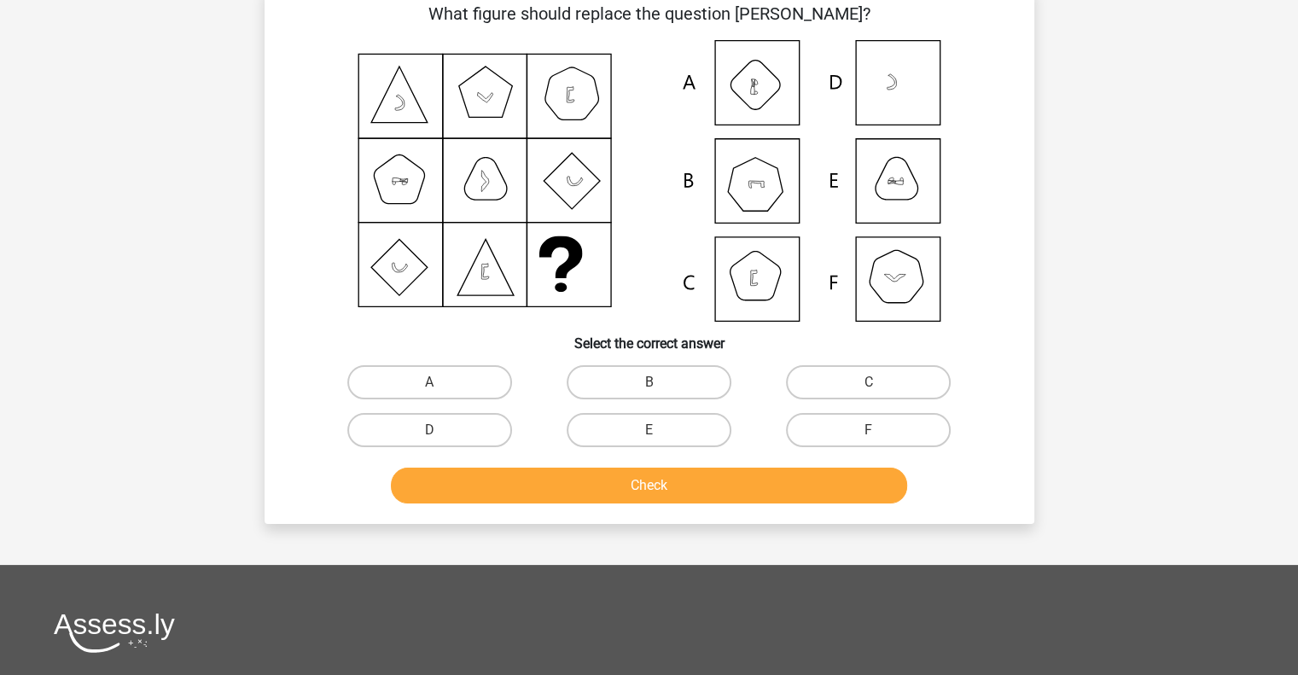
scroll to position [79, 0]
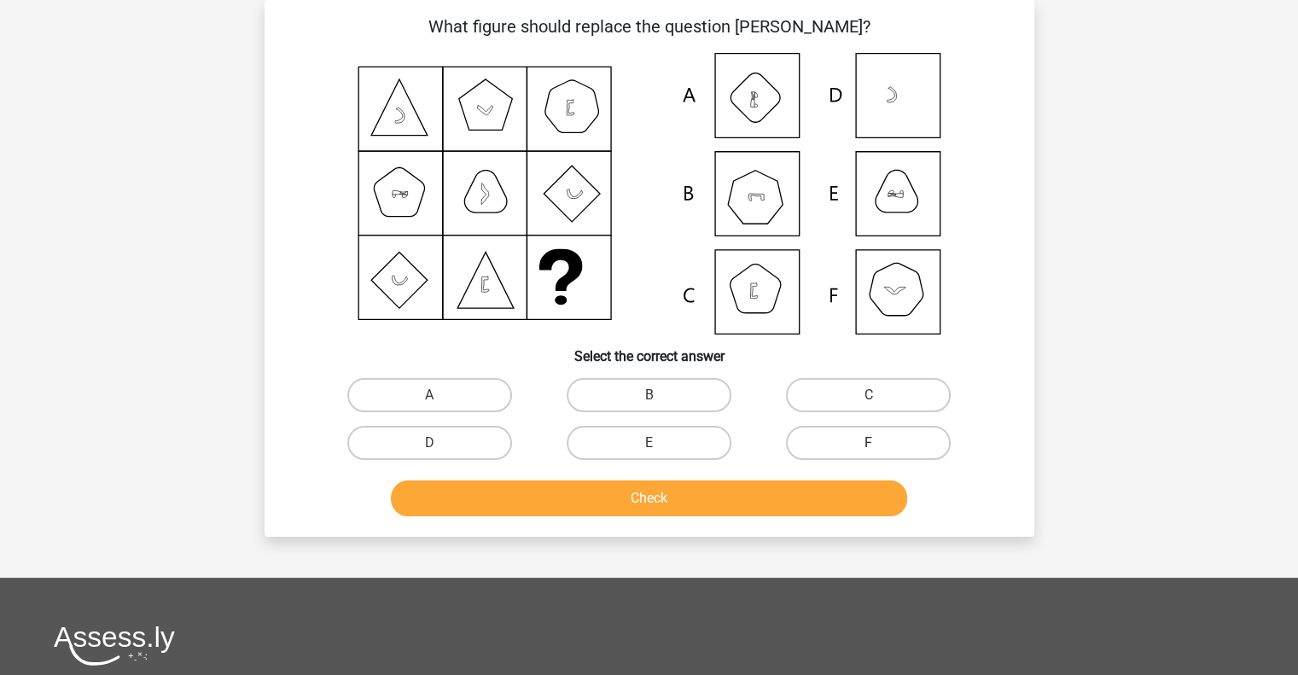
click at [866, 443] on label "F" at bounding box center [868, 443] width 165 height 34
click at [869, 443] on input "F" at bounding box center [874, 448] width 11 height 11
radio input "true"
click at [667, 505] on button "Check" at bounding box center [649, 499] width 516 height 36
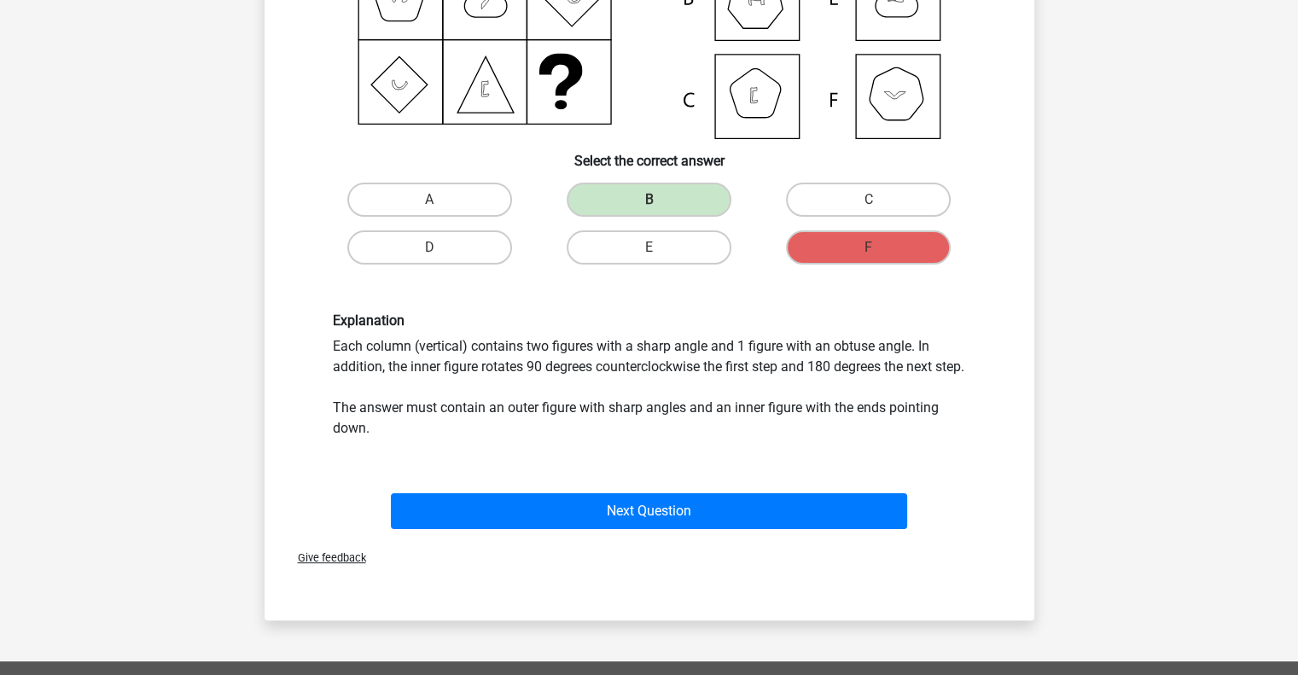
scroll to position [275, 0]
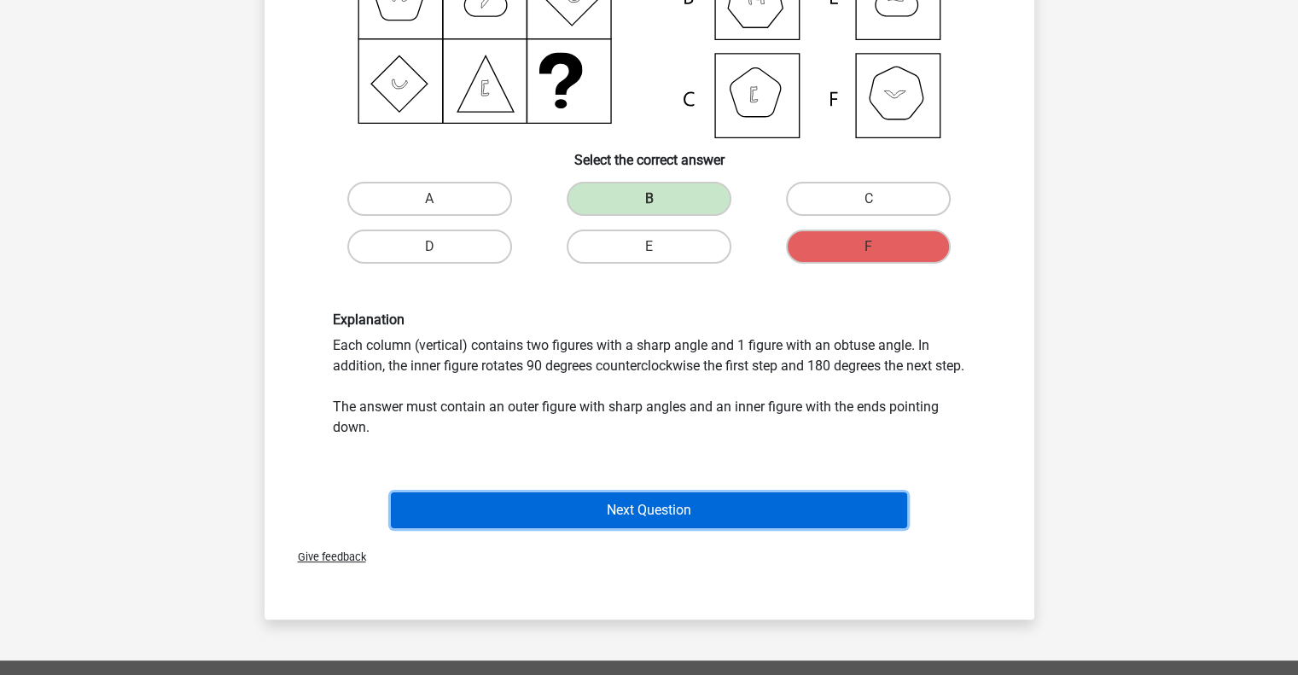
click at [654, 528] on button "Next Question" at bounding box center [649, 511] width 516 height 36
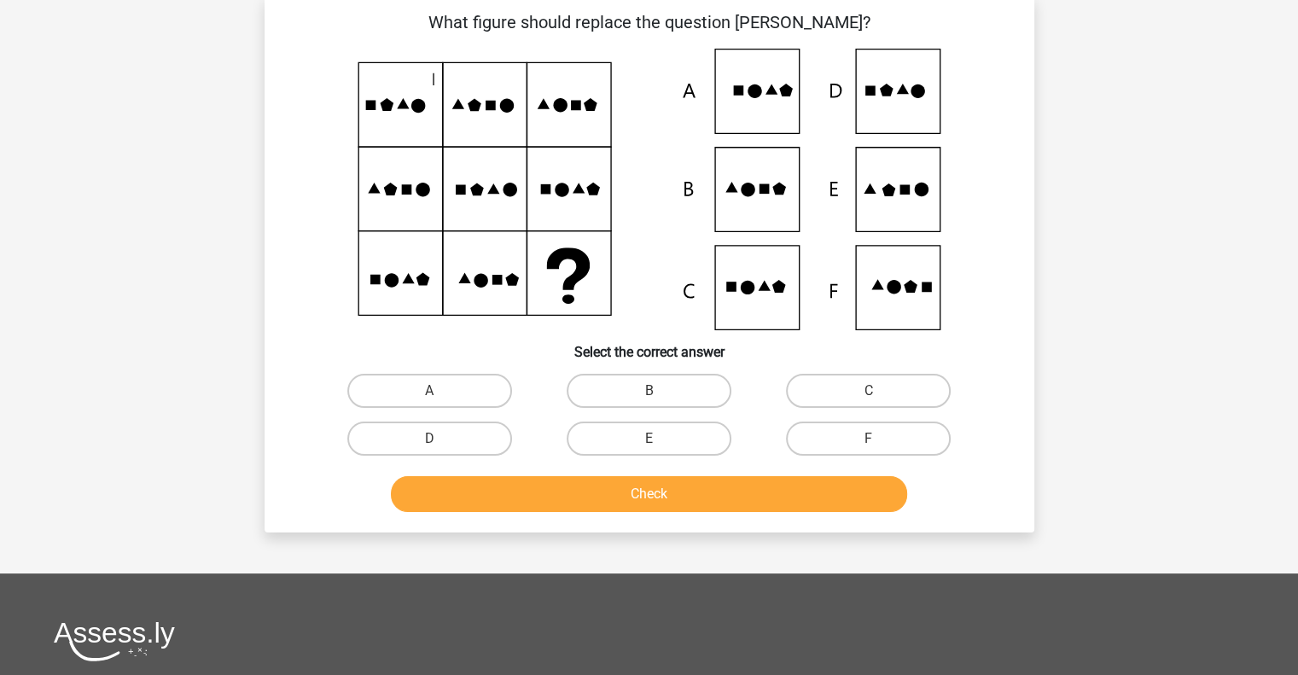
scroll to position [79, 0]
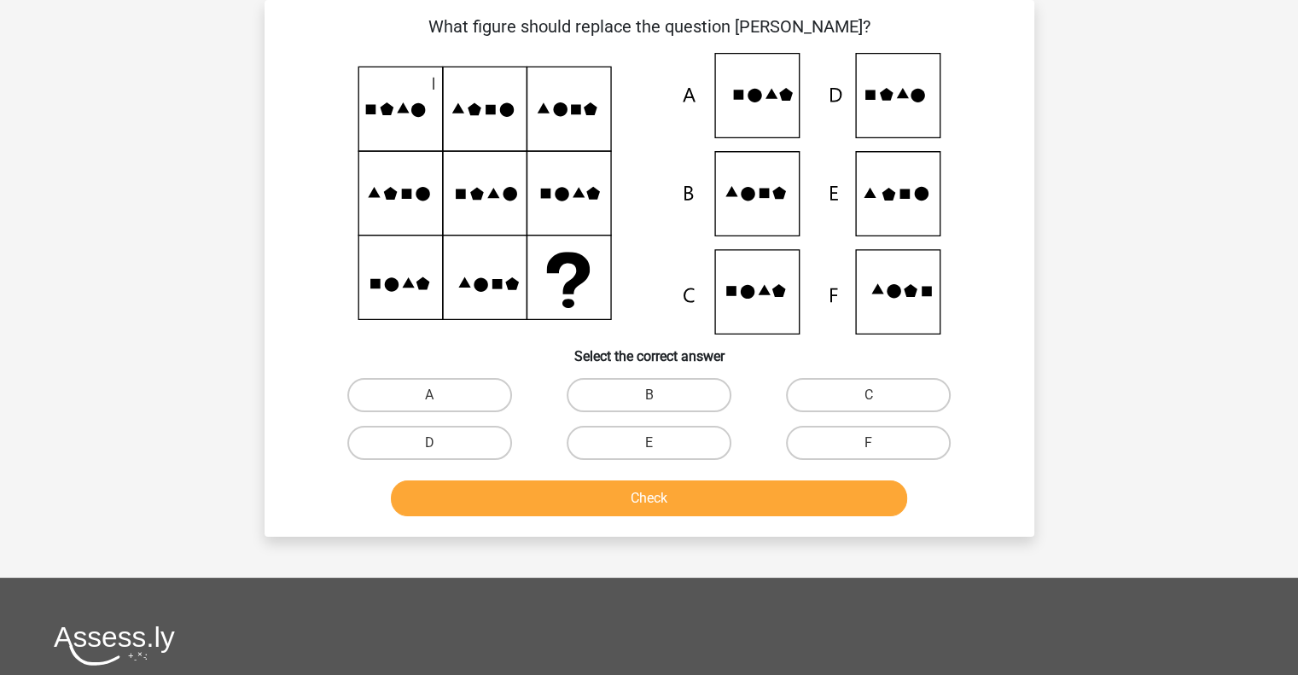
click at [949, 128] on icon at bounding box center [650, 194] width 688 height 282
click at [942, 220] on icon at bounding box center [650, 194] width 688 height 282
click at [669, 448] on label "E" at bounding box center [649, 443] width 165 height 34
click at [660, 448] on input "E" at bounding box center [654, 448] width 11 height 11
radio input "true"
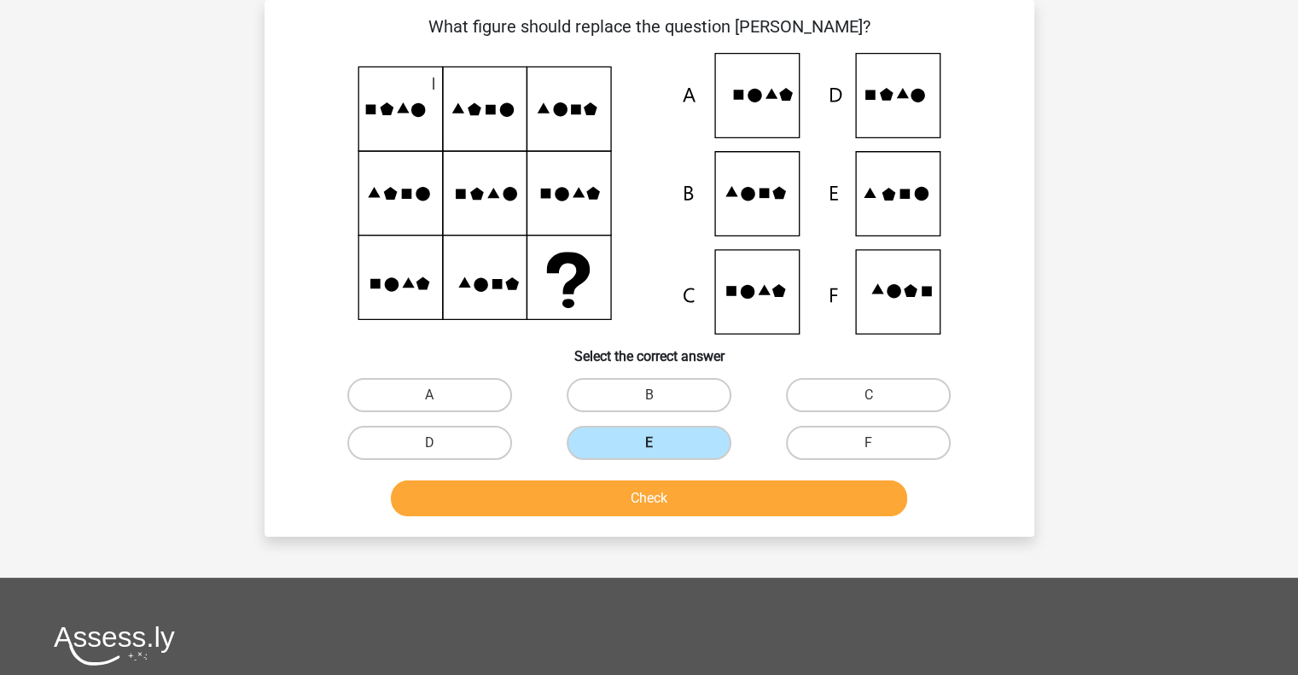
click at [656, 499] on button "Check" at bounding box center [649, 499] width 516 height 36
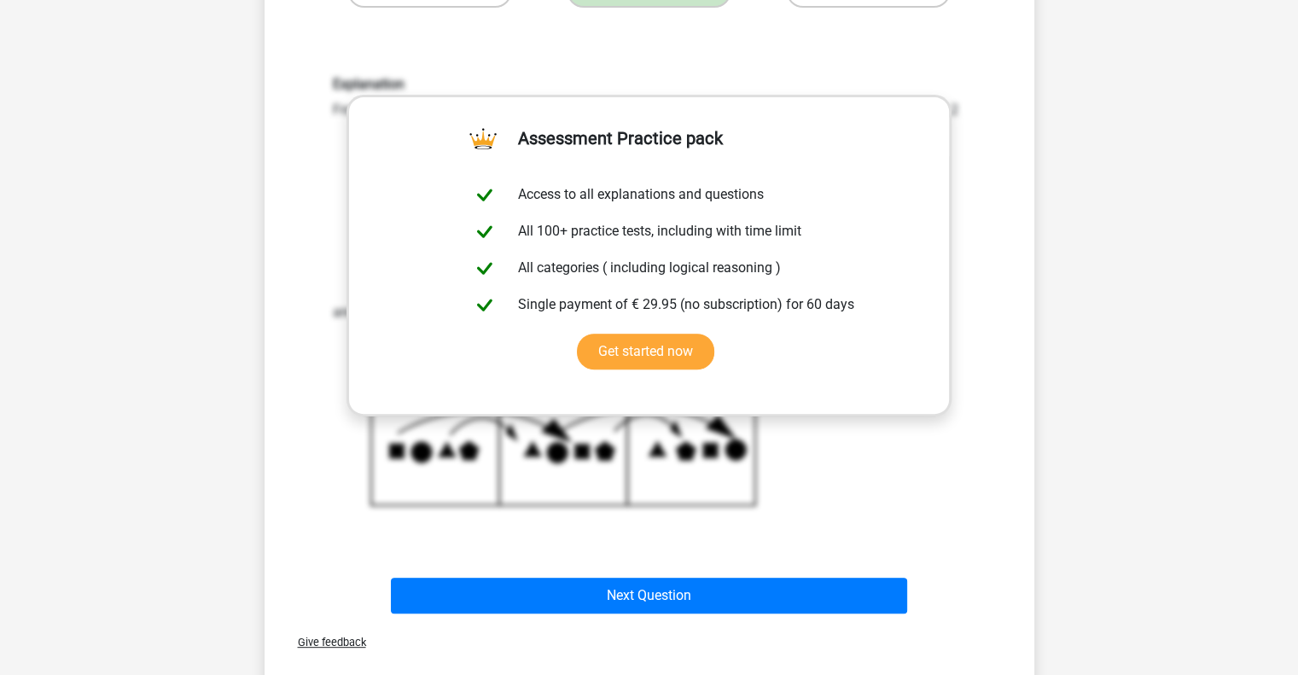
scroll to position [532, 0]
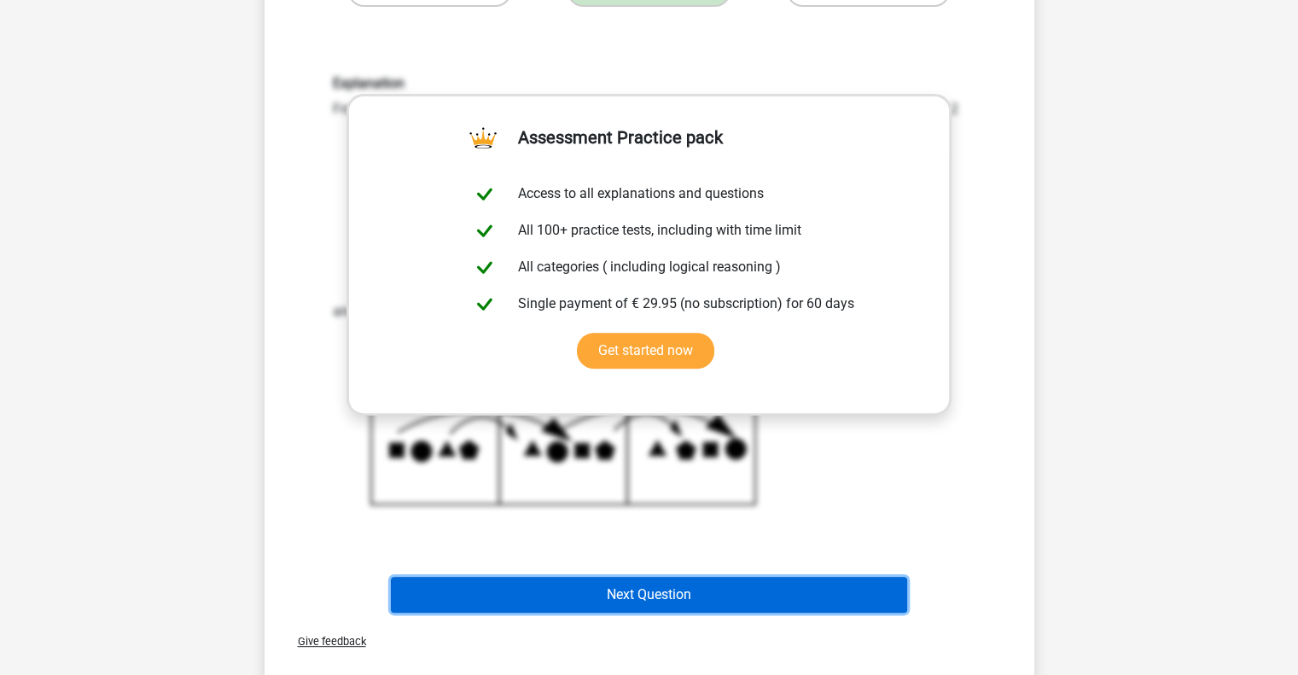
click at [662, 592] on button "Next Question" at bounding box center [649, 595] width 516 height 36
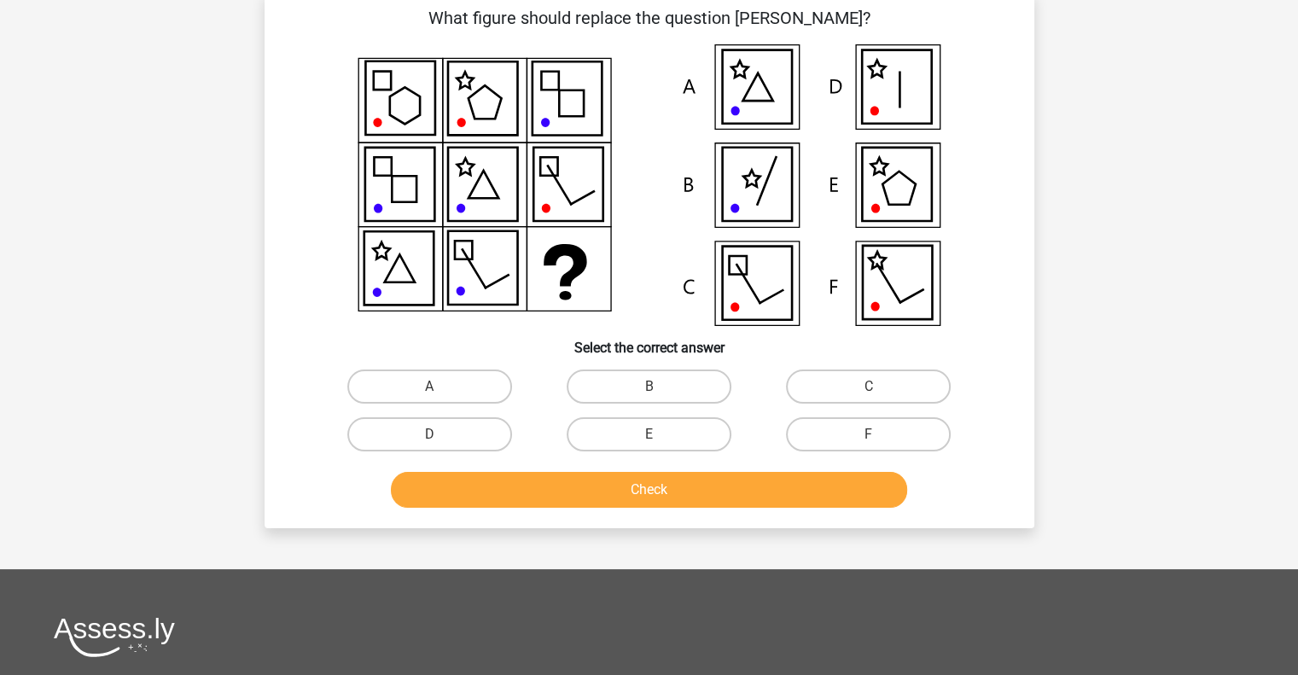
scroll to position [79, 0]
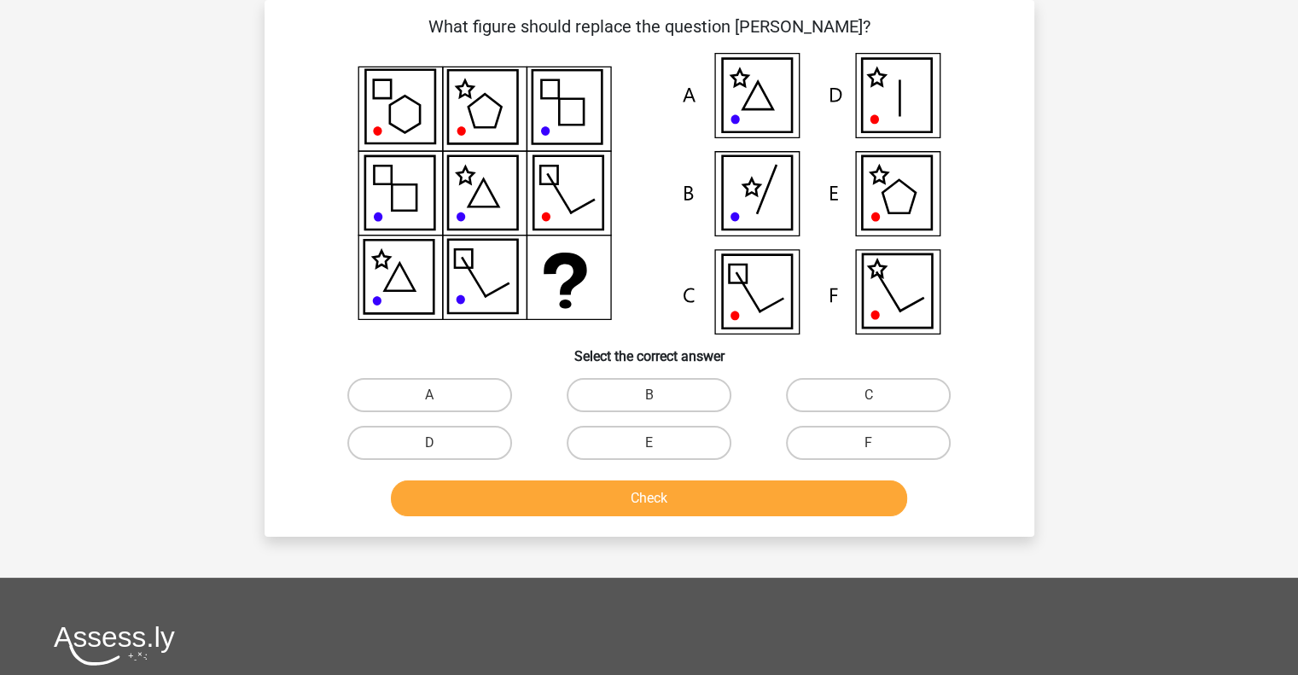
click at [654, 400] on input "B" at bounding box center [654, 400] width 11 height 11
radio input "true"
click at [654, 498] on button "Check" at bounding box center [649, 499] width 516 height 36
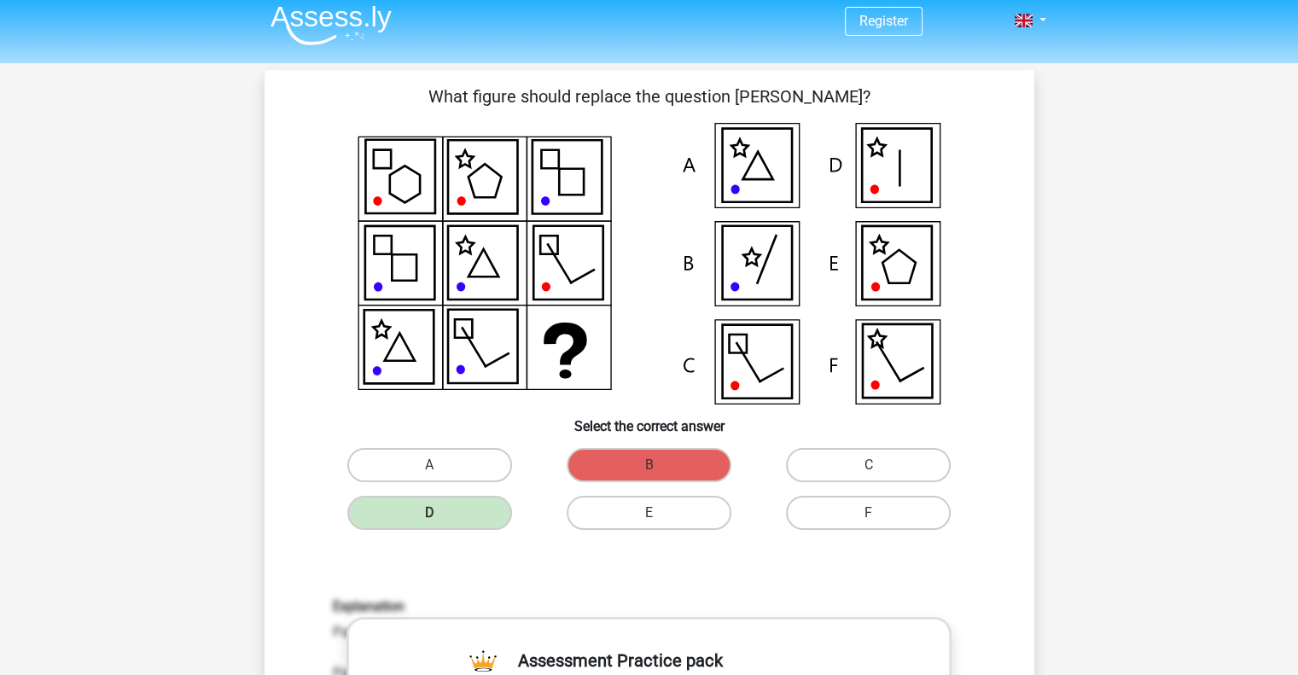
scroll to position [0, 0]
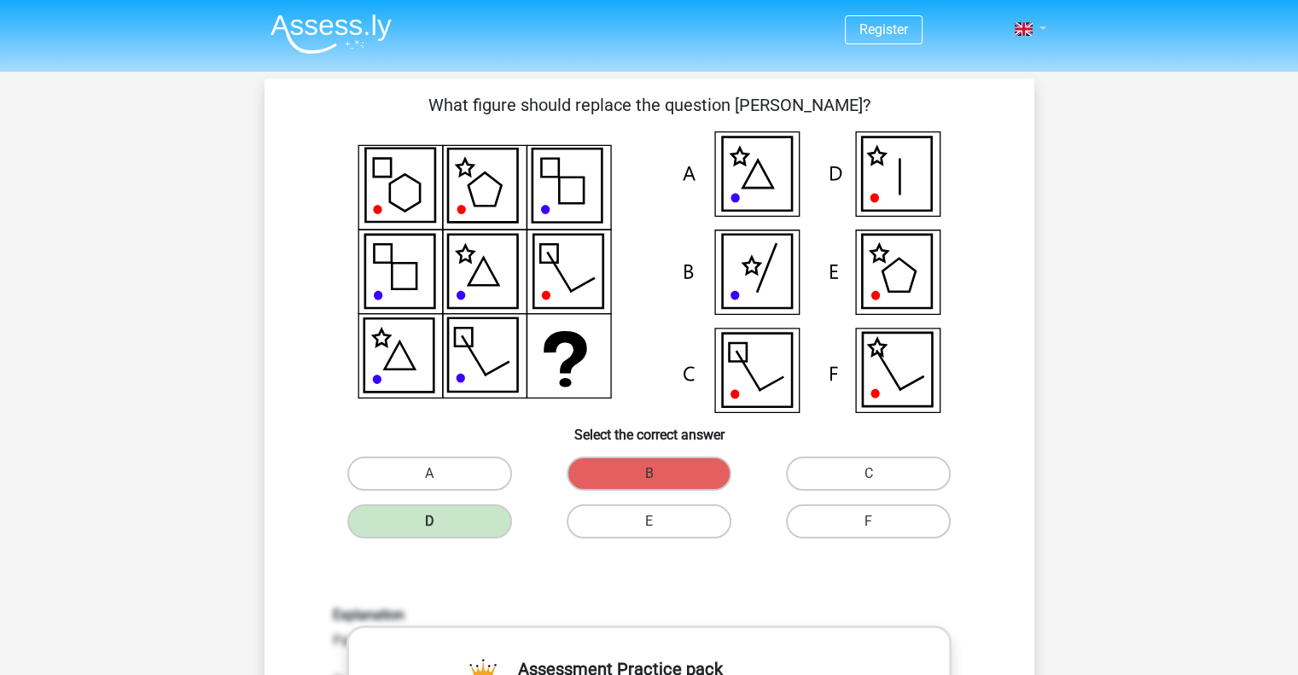
click at [1035, 33] on link at bounding box center [1025, 29] width 34 height 20
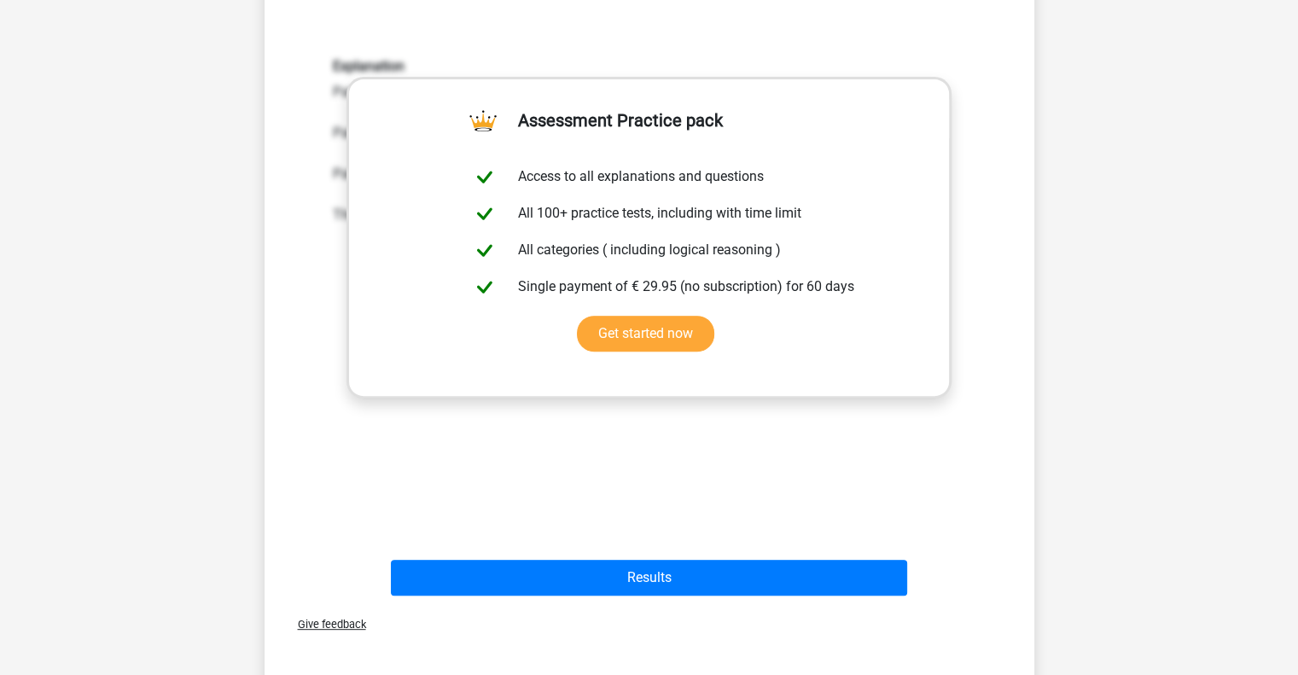
scroll to position [547, 0]
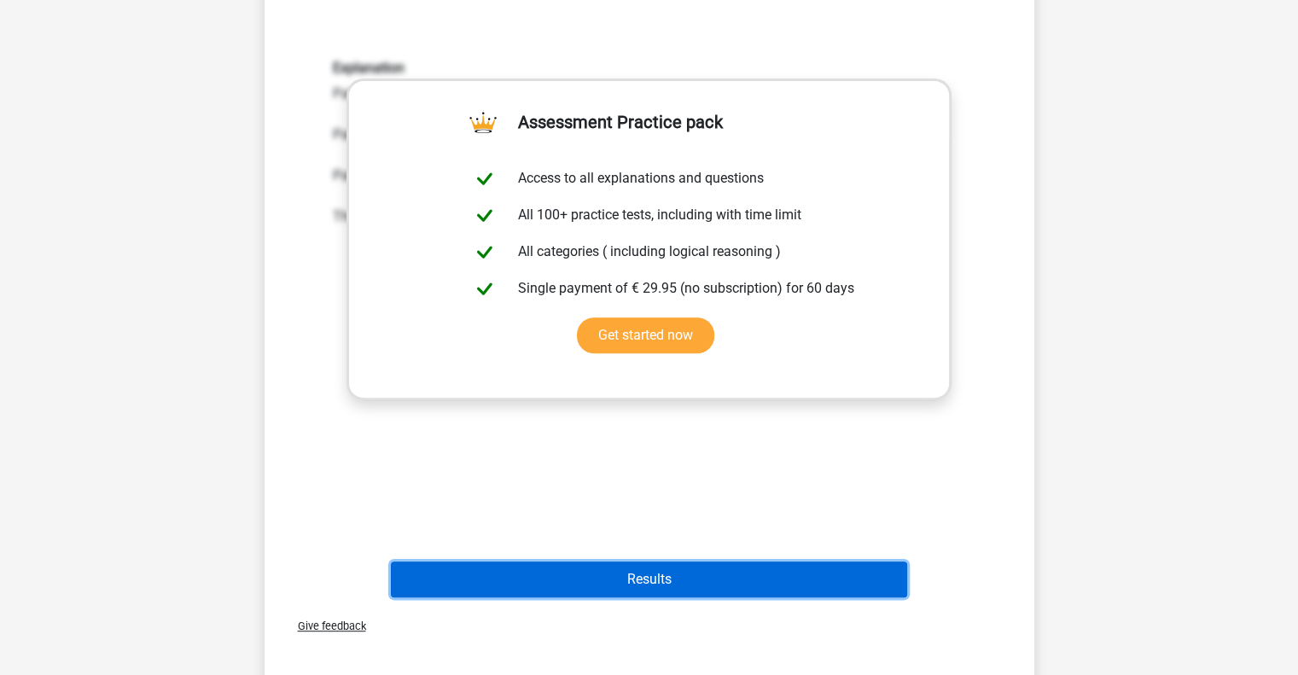
click at [636, 587] on button "Results" at bounding box center [649, 580] width 516 height 36
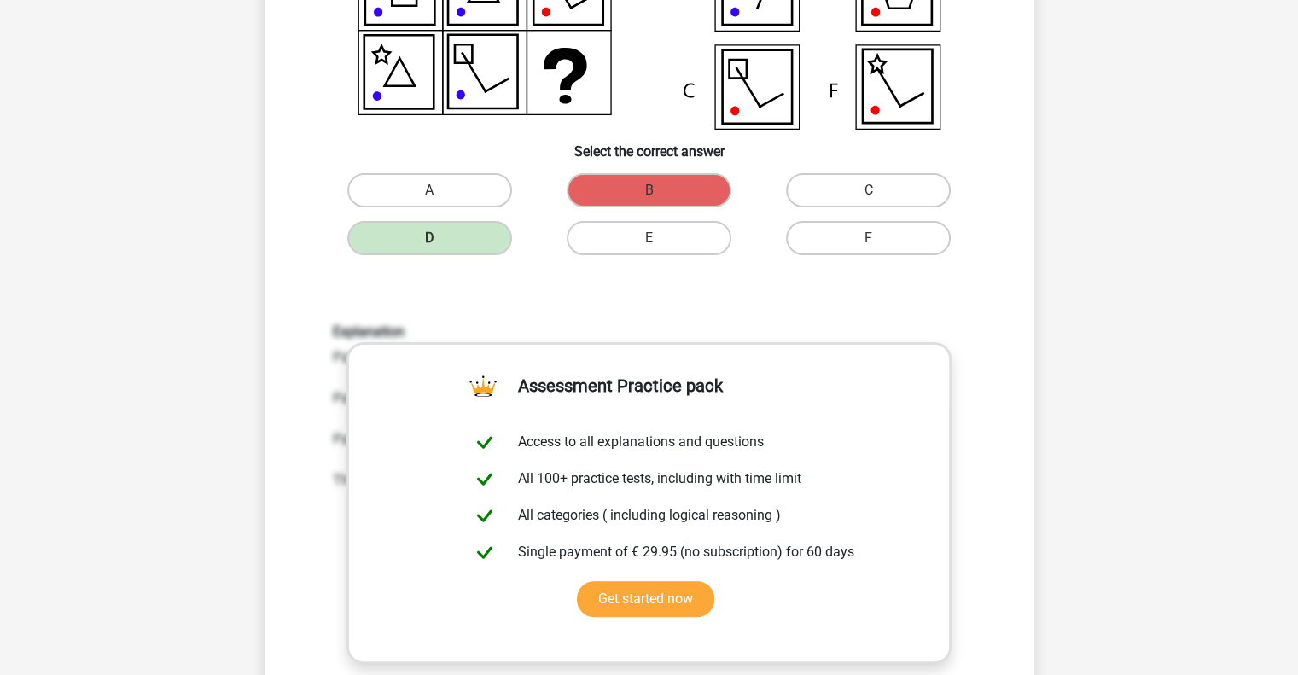
scroll to position [277, 0]
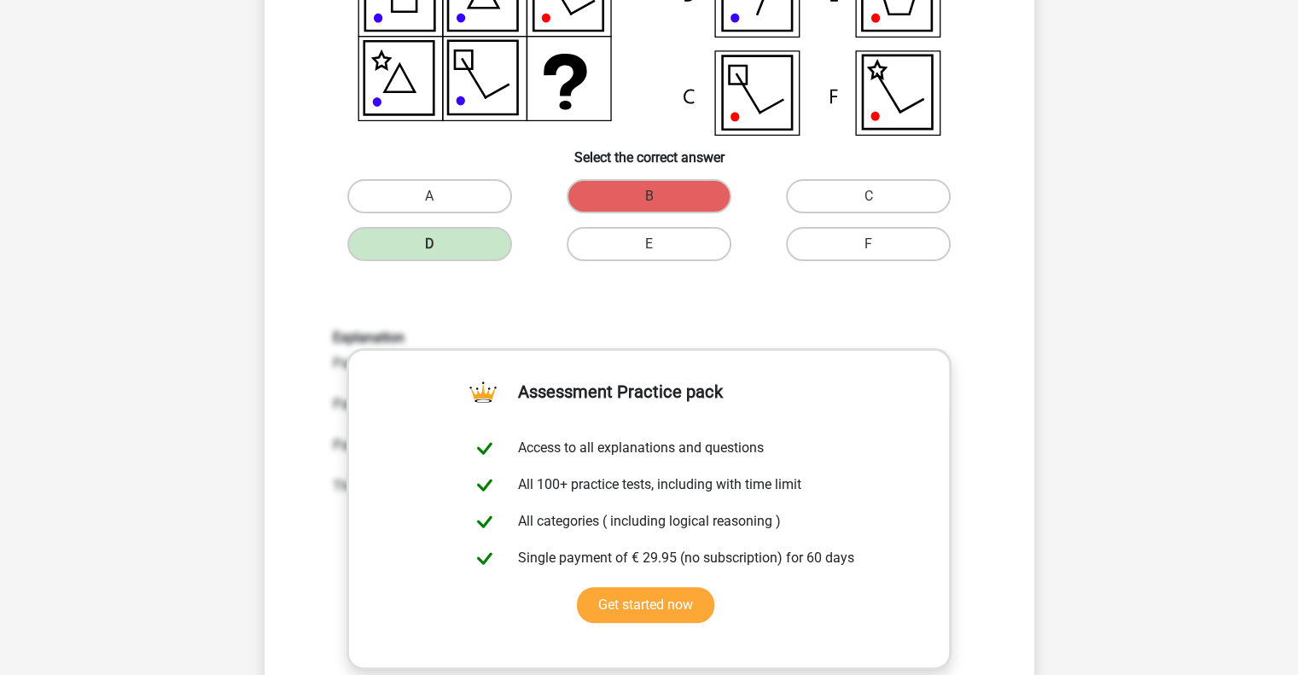
click at [915, 331] on h6 "Explanation" at bounding box center [649, 338] width 633 height 16
click at [898, 304] on div "Explanation Pattern 1: The middle figure loses one side every step from left to…" at bounding box center [649, 553] width 715 height 529
click at [975, 426] on div "Explanation Pattern 1: The middle figure loses one side every step from left to…" at bounding box center [649, 413] width 659 height 166
click at [664, 604] on link "Get started now" at bounding box center [645, 605] width 137 height 36
click at [1000, 462] on div "Explanation Pattern 1: The middle figure loses one side every step from left to…" at bounding box center [649, 553] width 715 height 529
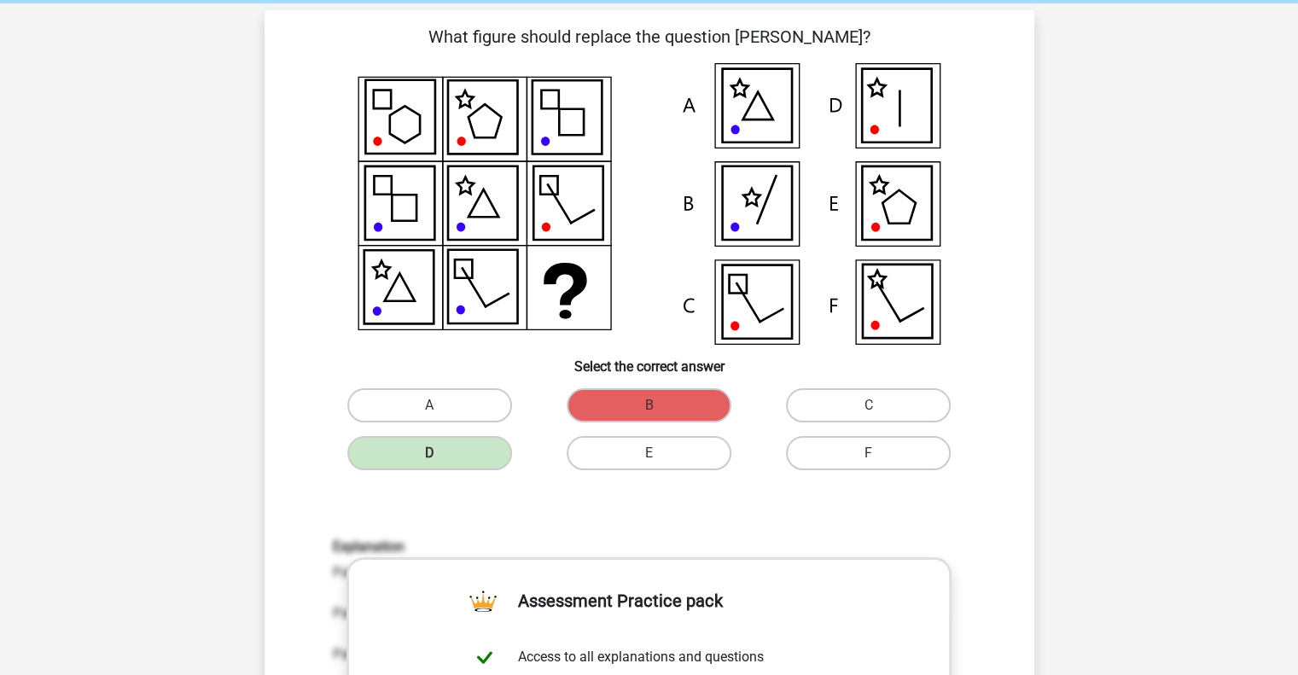
scroll to position [0, 0]
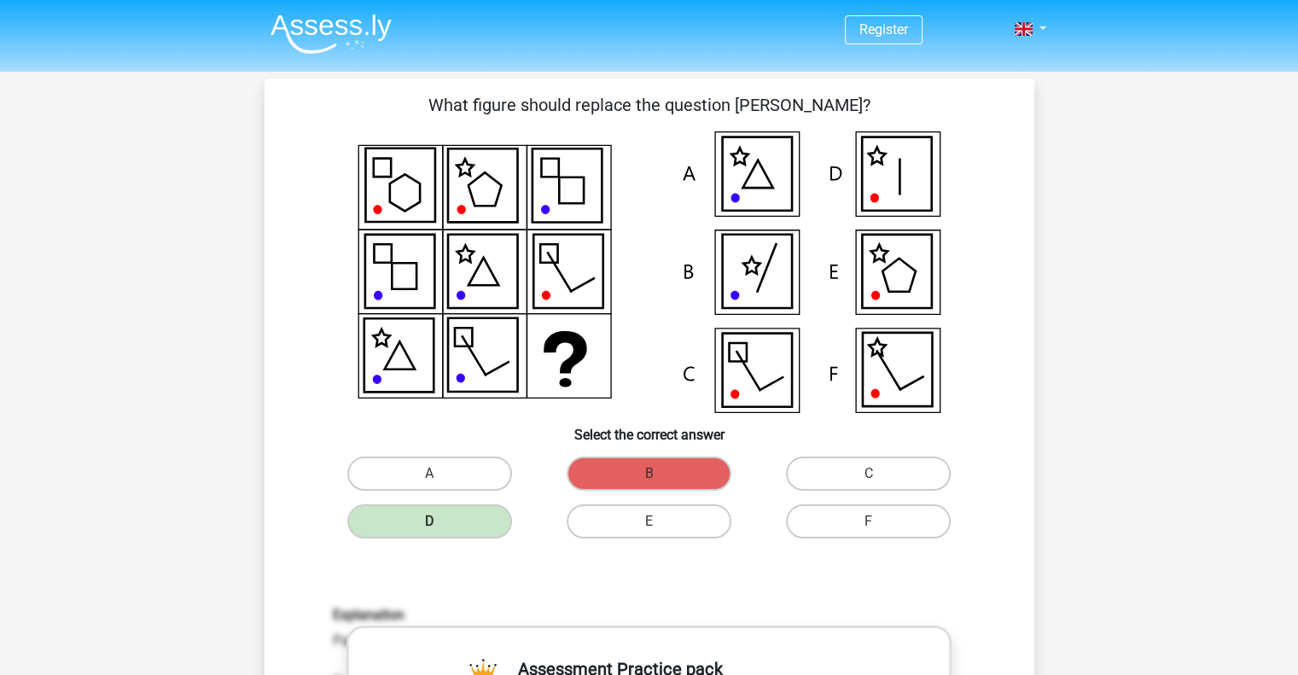
click at [519, 219] on icon at bounding box center [650, 272] width 688 height 282
click at [529, 217] on icon at bounding box center [650, 272] width 688 height 282
click at [512, 297] on icon at bounding box center [481, 271] width 69 height 73
